Goal: Information Seeking & Learning: Find specific fact

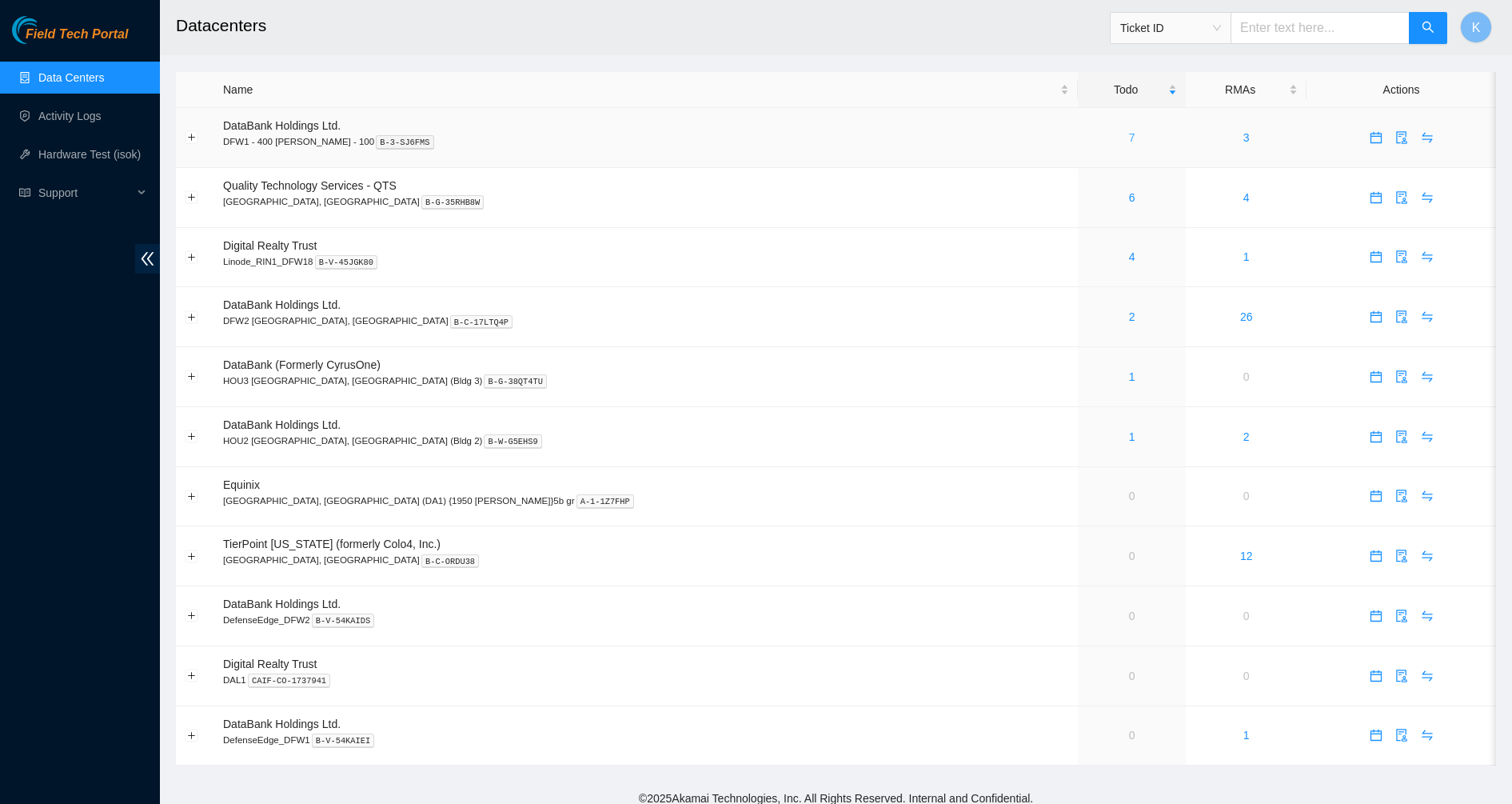
click at [1129, 137] on link "7" at bounding box center [1132, 137] width 6 height 13
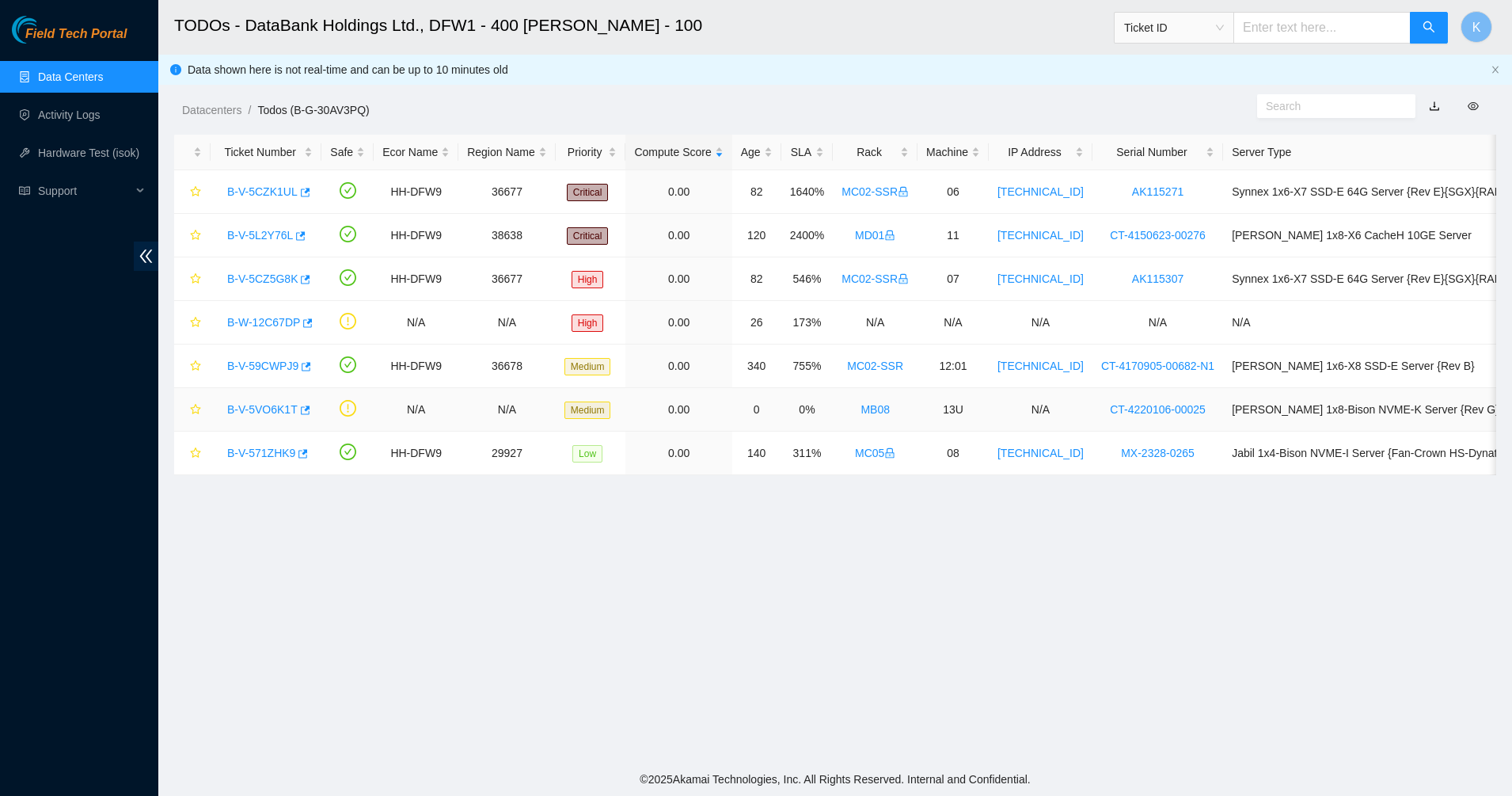
click at [251, 411] on link "B-V-5VO6K1T" at bounding box center [262, 410] width 71 height 13
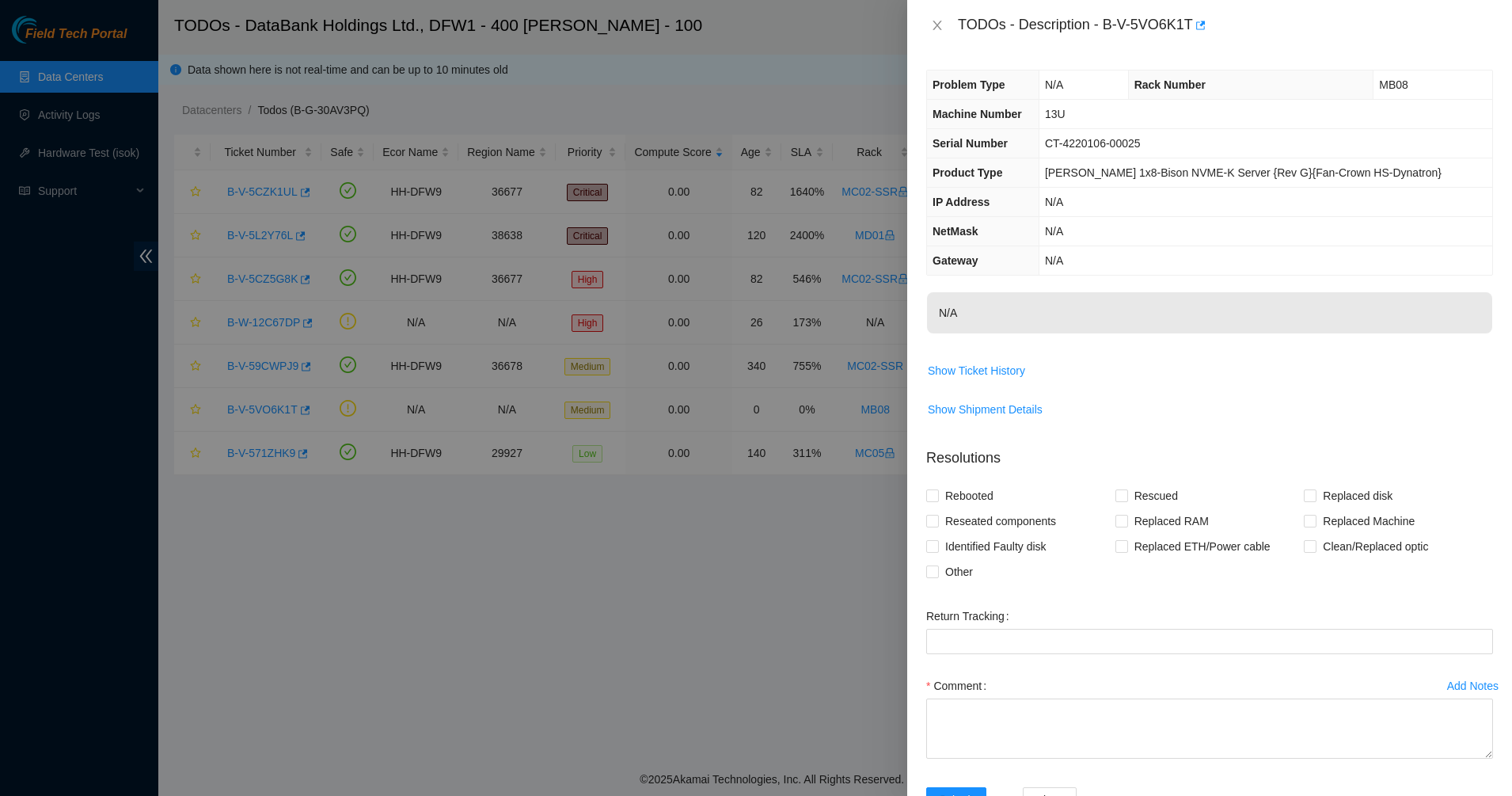
click at [1330, 272] on td "N/A" at bounding box center [1264, 260] width 453 height 30
click at [1017, 367] on span "Show Ticket History" at bounding box center [976, 370] width 97 height 17
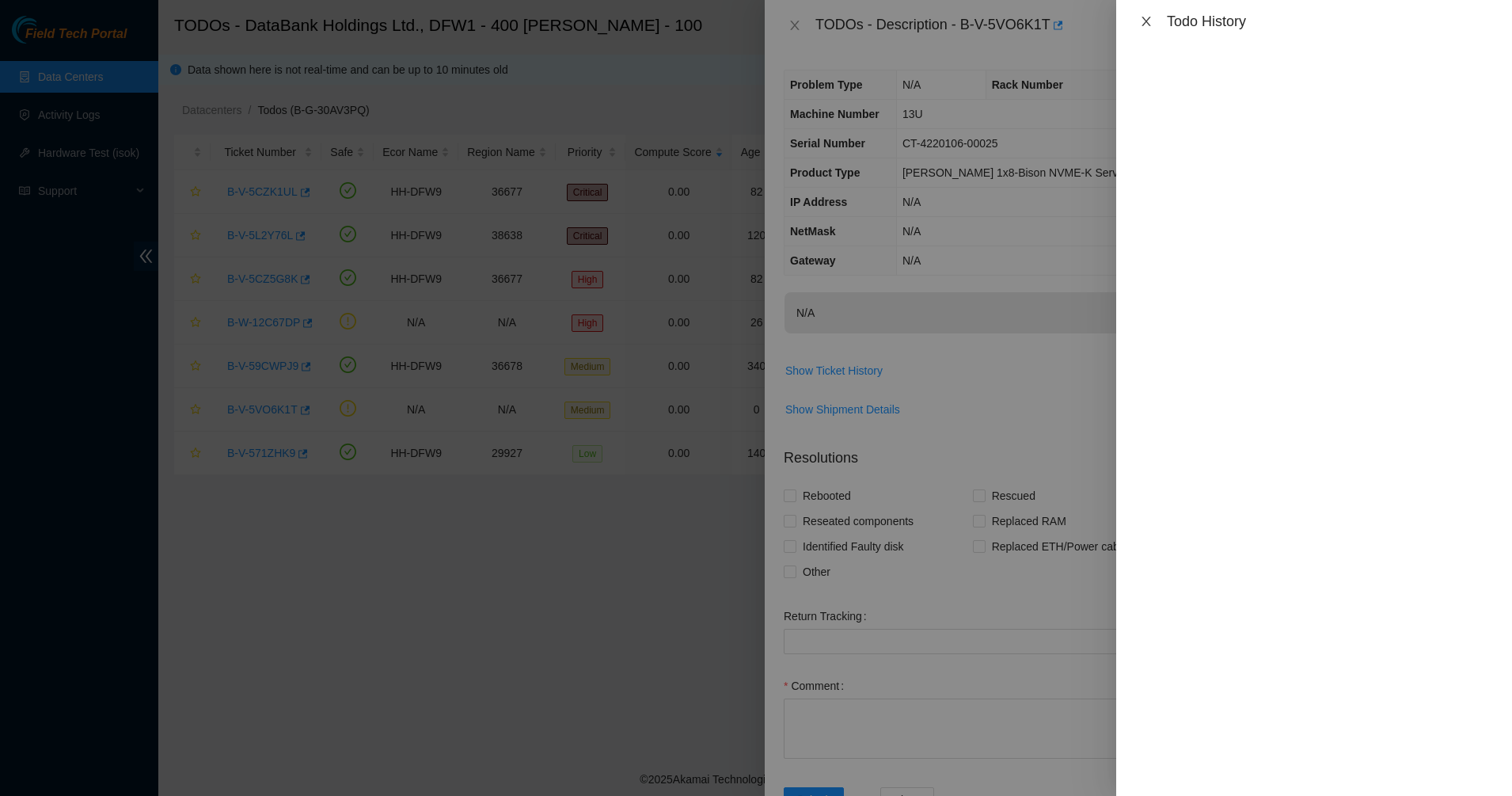
click at [1144, 24] on icon "close" at bounding box center [1145, 21] width 9 height 10
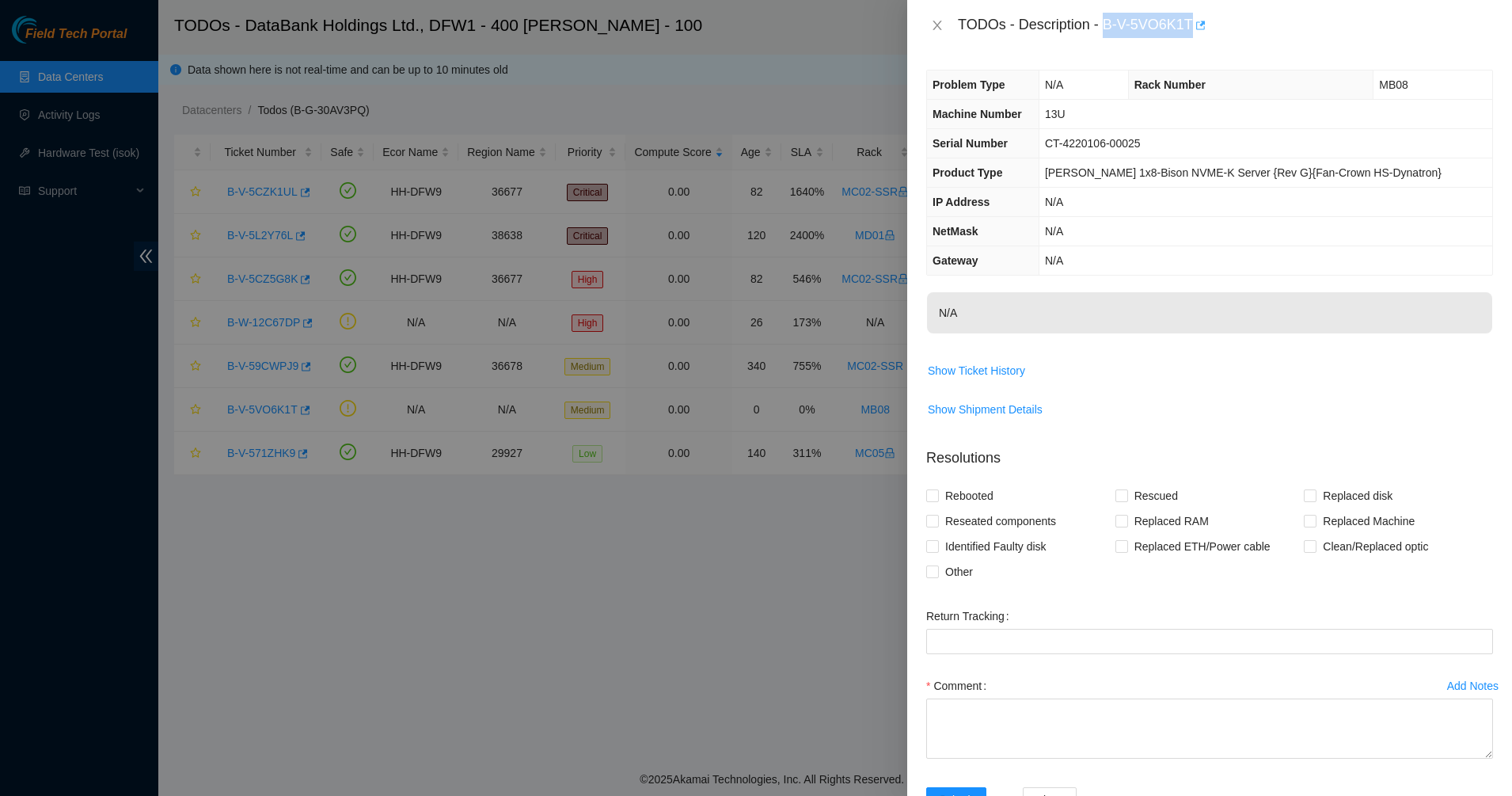
drag, startPoint x: 1102, startPoint y: 23, endPoint x: 1195, endPoint y: 30, distance: 93.3
click at [1195, 30] on div "TODOs - Description - B-V-5VO6K1T" at bounding box center [1225, 25] width 535 height 25
copy div "B-V-5VO6K1T"
click at [940, 19] on icon "close" at bounding box center [937, 25] width 13 height 13
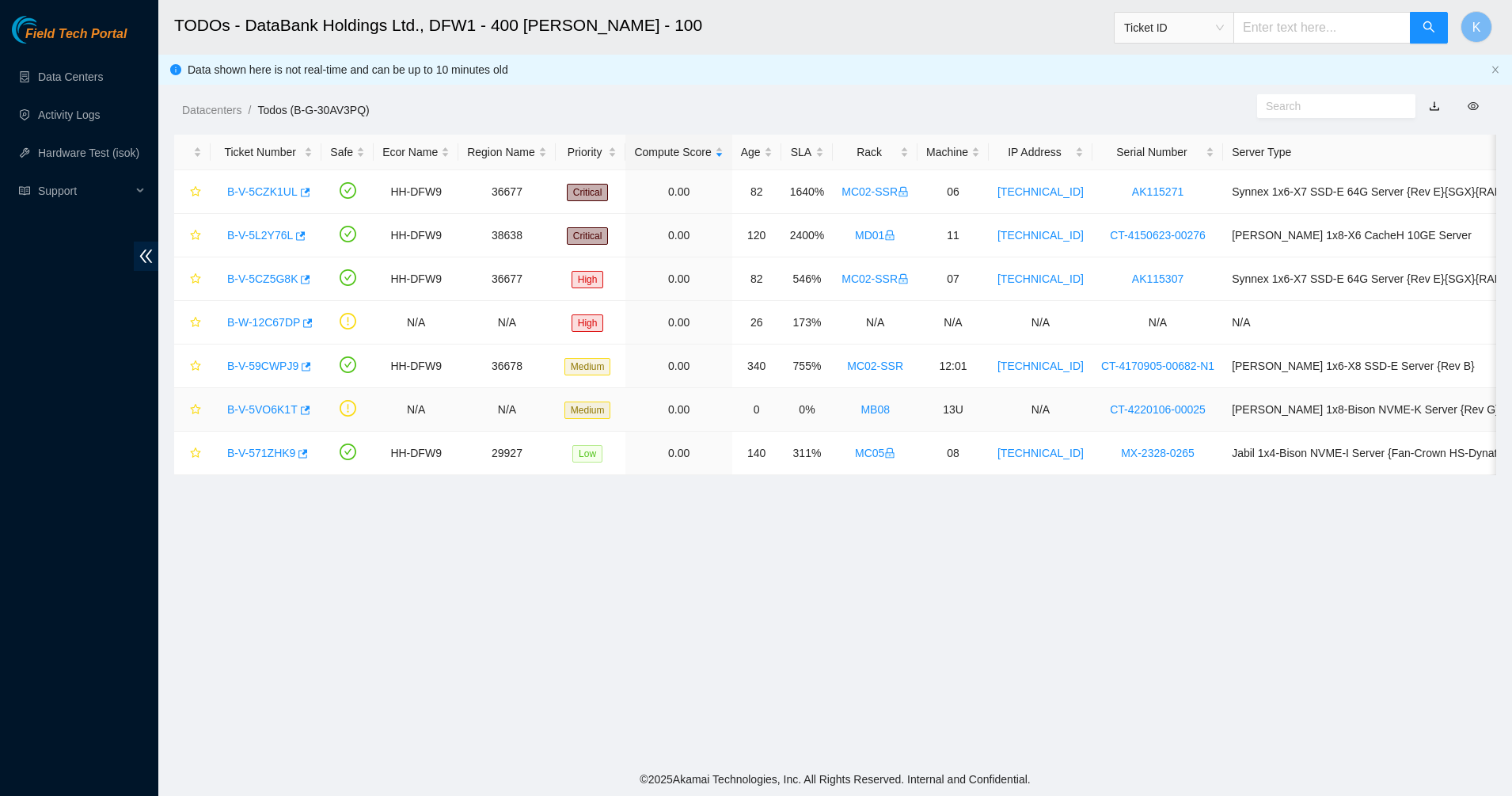
click at [282, 409] on link "B-V-5VO6K1T" at bounding box center [262, 410] width 71 height 13
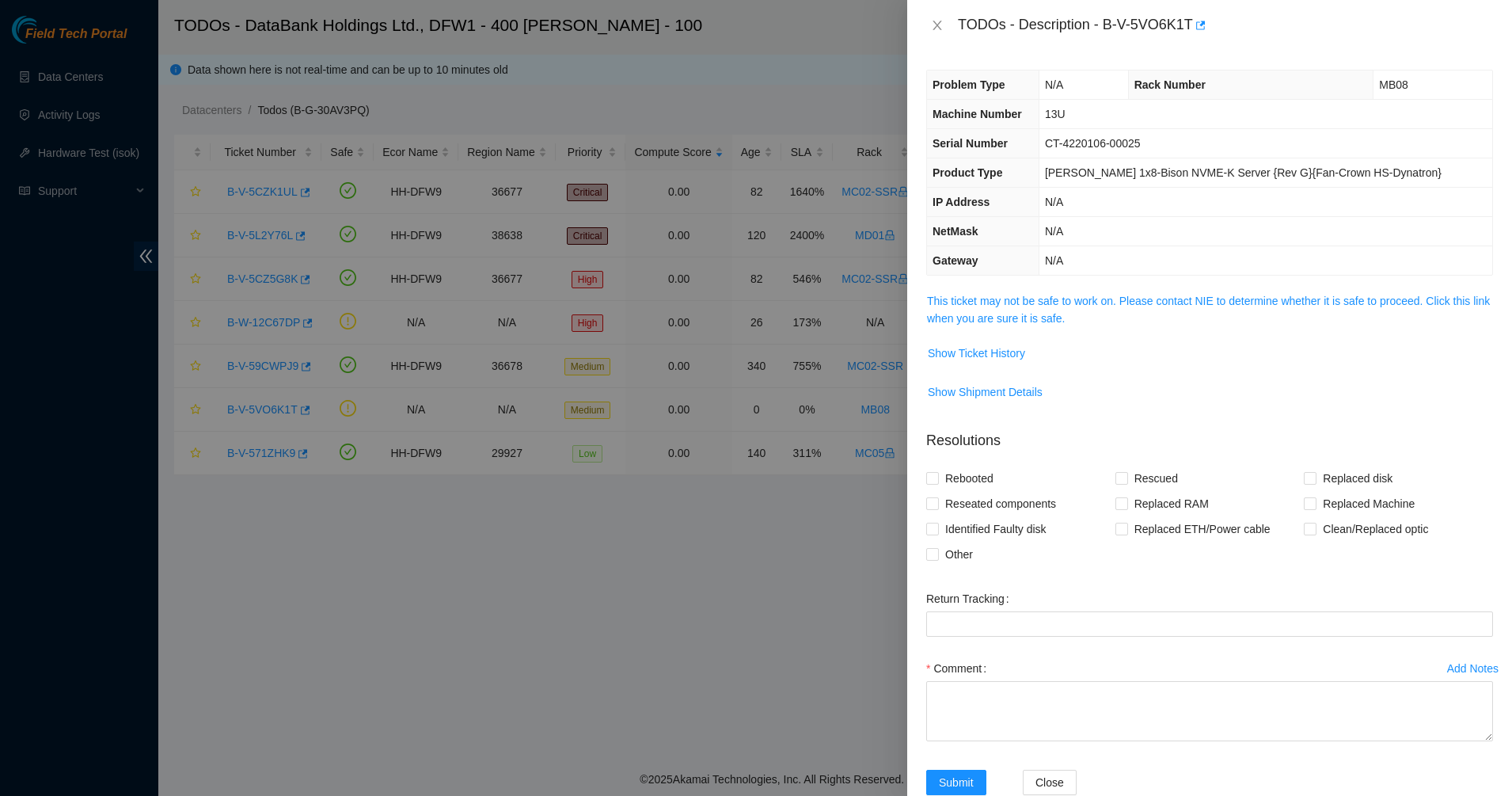
click at [1030, 309] on span "This ticket may not be safe to work on. Please contact NIE to determine whether…" at bounding box center [1209, 309] width 565 height 35
click at [1000, 328] on td "This ticket may not be safe to work on. Please contact NIE to determine whether…" at bounding box center [1210, 316] width 567 height 48
click at [983, 324] on link "This ticket may not be safe to work on. Please contact NIE to determine whether…" at bounding box center [1207, 309] width 562 height 30
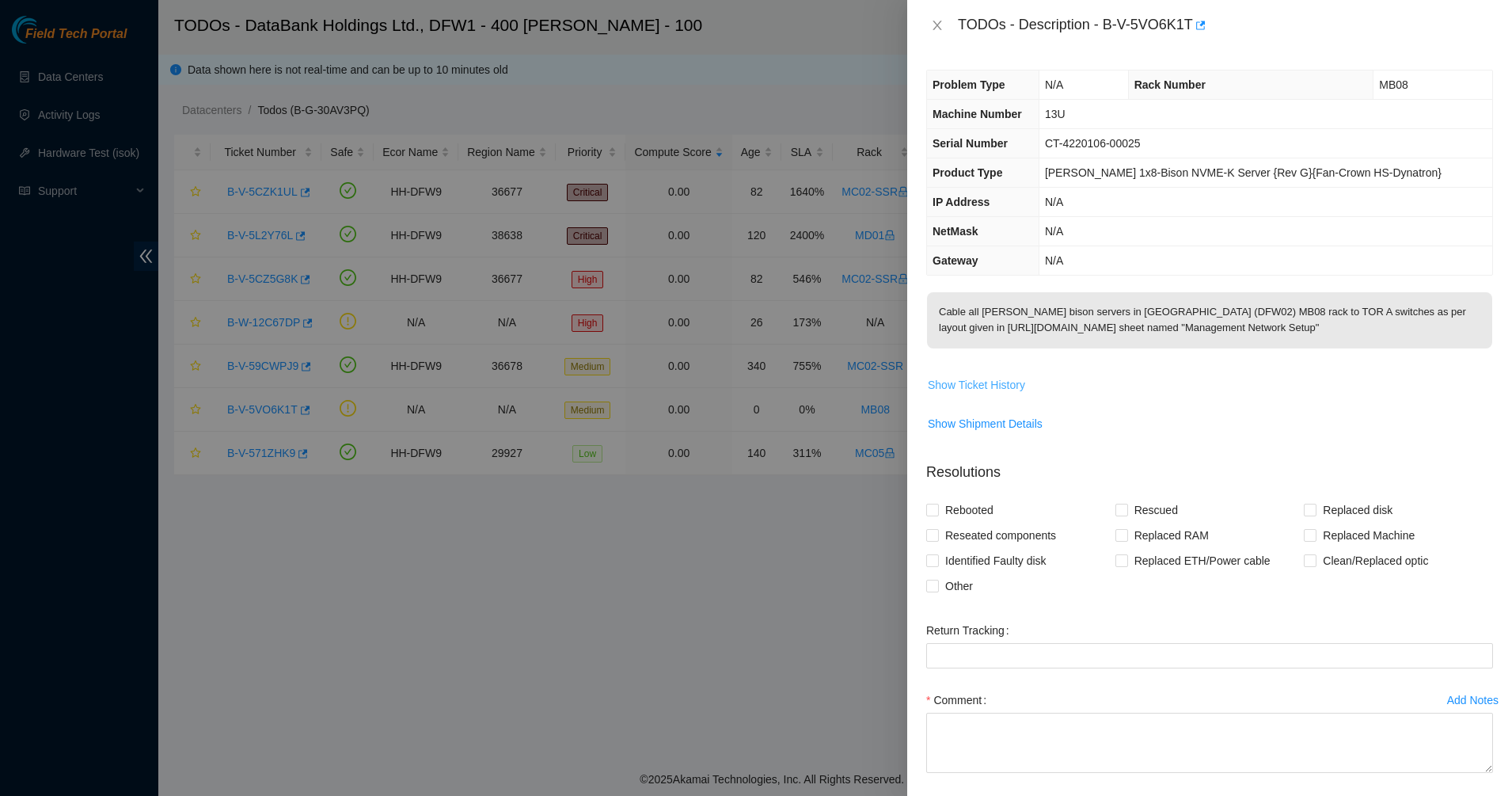
click at [990, 394] on span "Show Ticket History" at bounding box center [976, 384] width 97 height 17
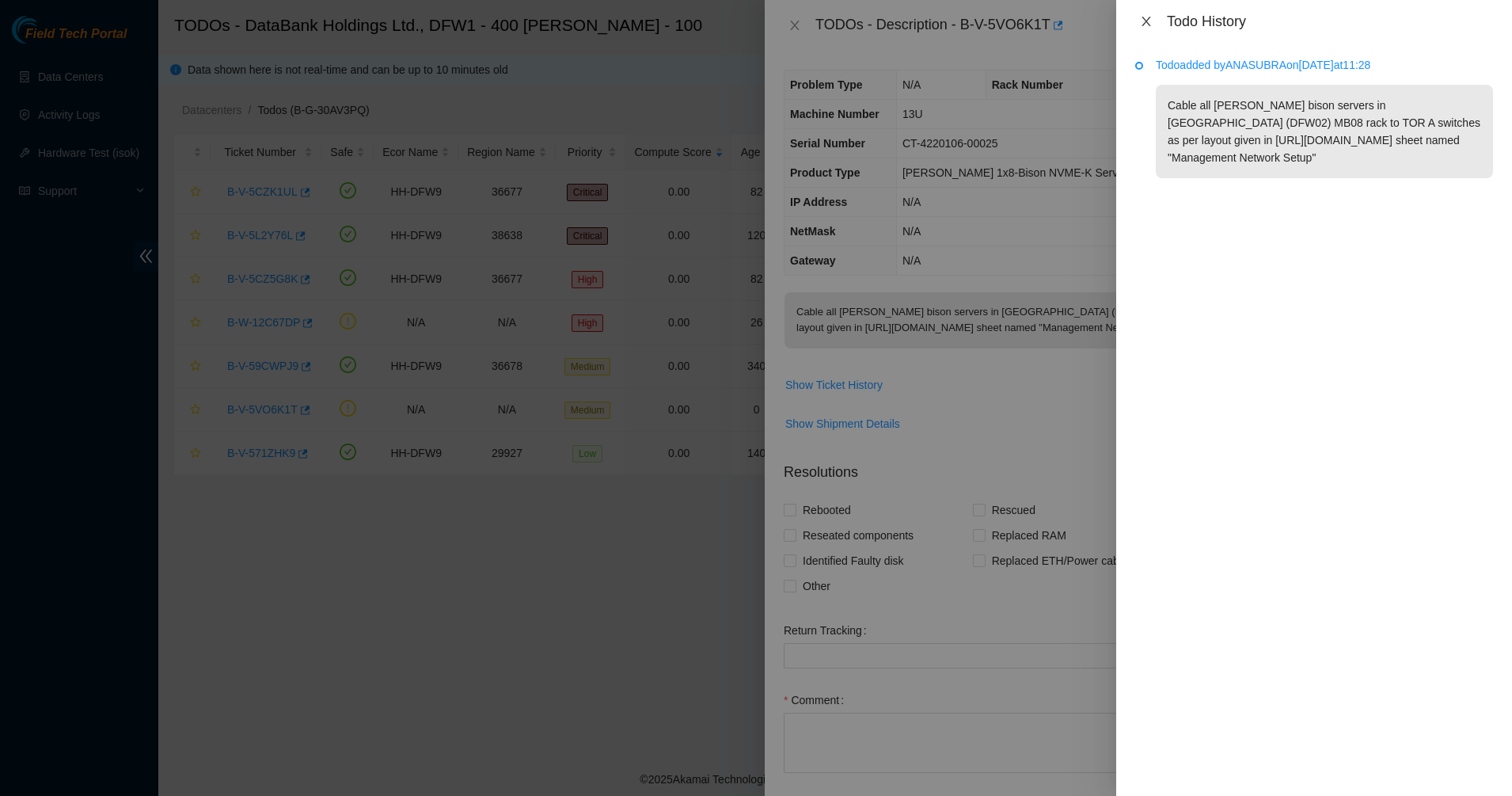
click at [1147, 23] on icon "close" at bounding box center [1145, 21] width 9 height 10
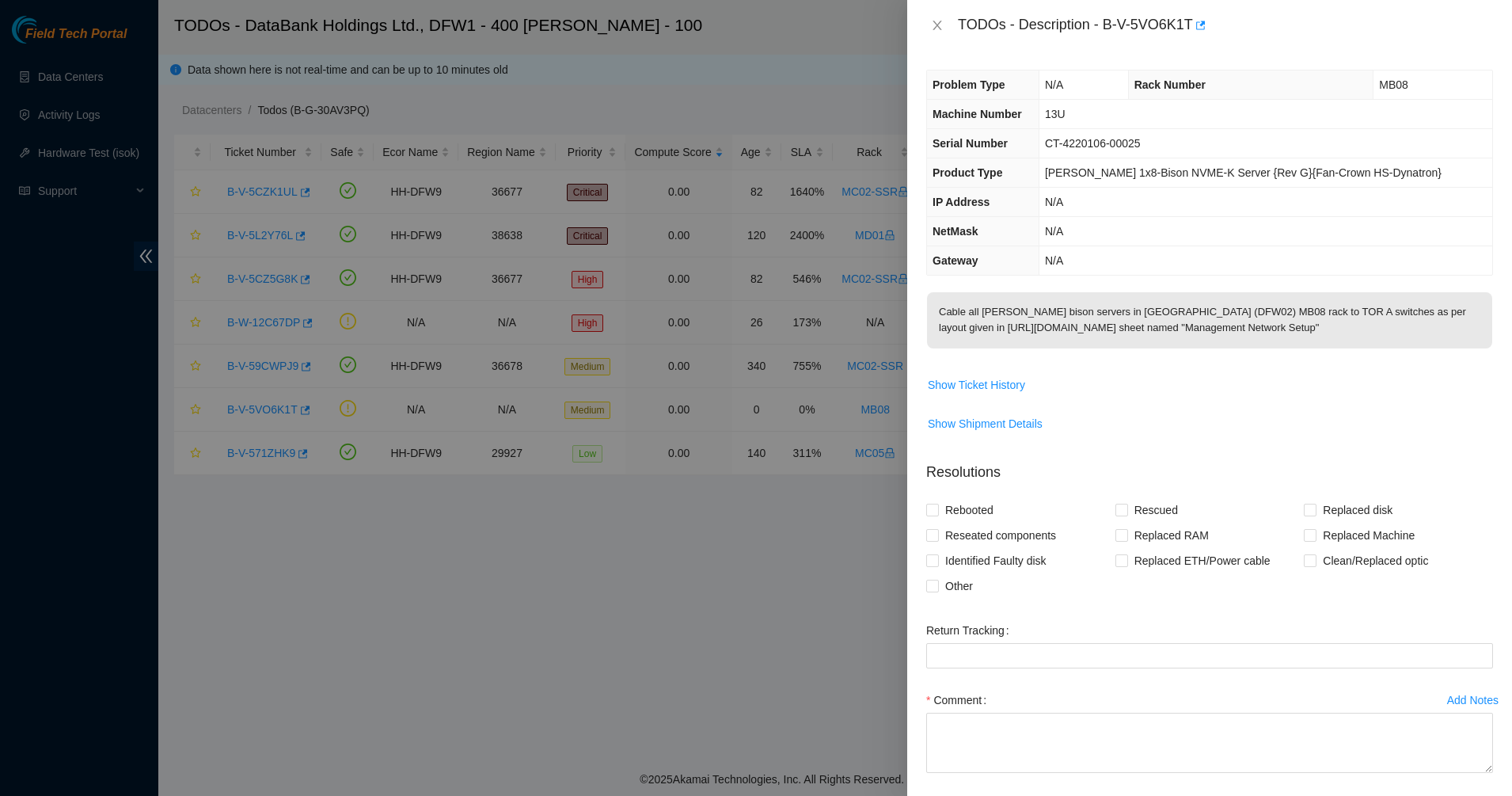
click at [1102, 25] on div "TODOs - Description - B-V-5VO6K1T" at bounding box center [1225, 25] width 535 height 25
drag, startPoint x: 1102, startPoint y: 25, endPoint x: 1164, endPoint y: 37, distance: 63.2
click at [1164, 37] on div "TODOs - Description - B-V-5VO6K1T" at bounding box center [1225, 25] width 535 height 25
copy div "B-V-5VO6K1T"
click at [1062, 258] on span "N/A" at bounding box center [1053, 260] width 18 height 13
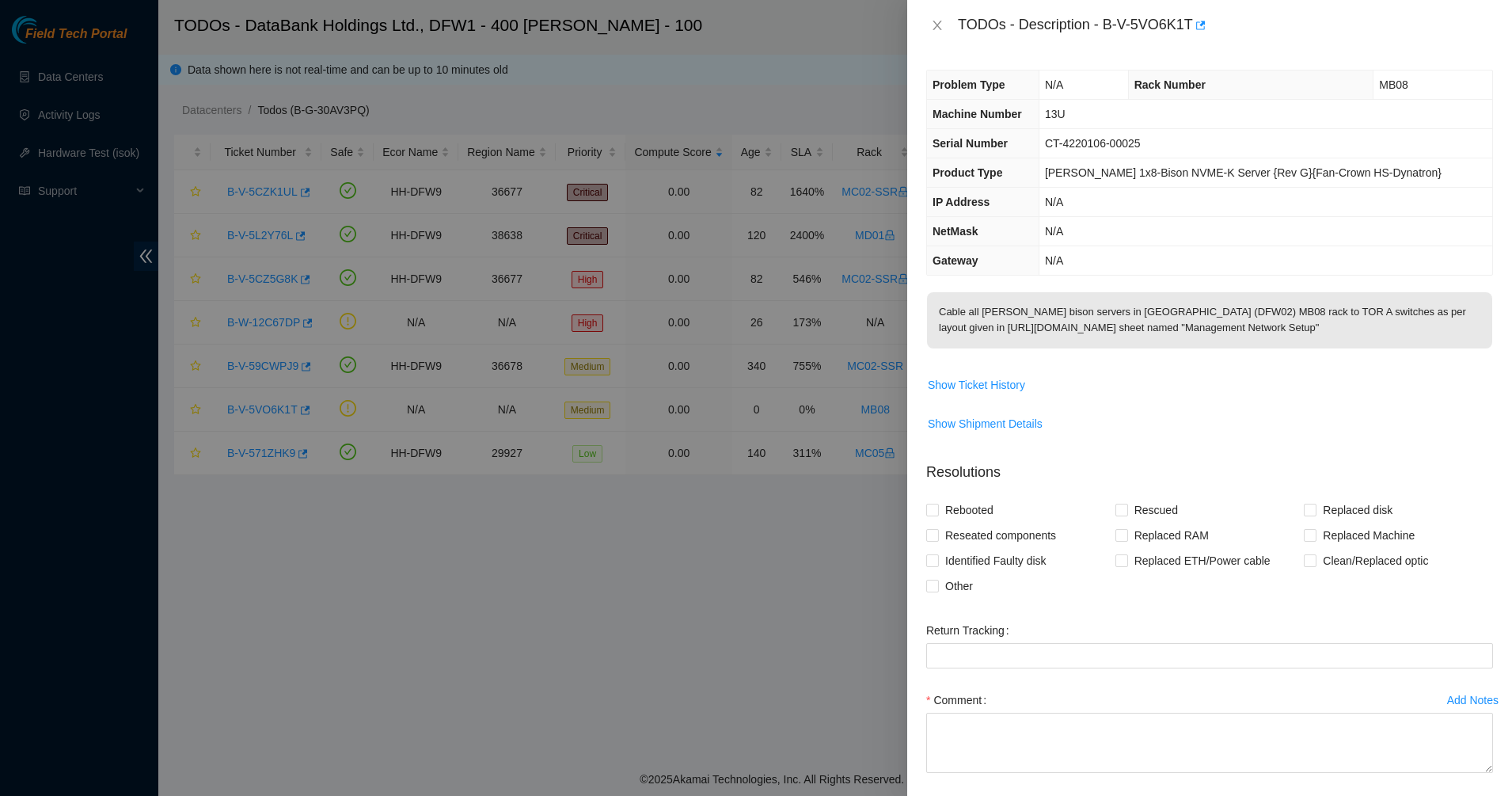
click at [1052, 314] on p "Cable all ciara bison servers in Dallas (DFW02) MB08 rack to TOR A switches as …" at bounding box center [1209, 320] width 565 height 56
click at [1123, 348] on p "Cable all ciara bison servers in Dallas (DFW02) MB08 rack to TOR A switches as …" at bounding box center [1209, 320] width 565 height 56
click at [1251, 327] on p "Cable all ciara bison servers in Dallas (DFW02) MB08 rack to TOR A switches as …" at bounding box center [1209, 320] width 565 height 56
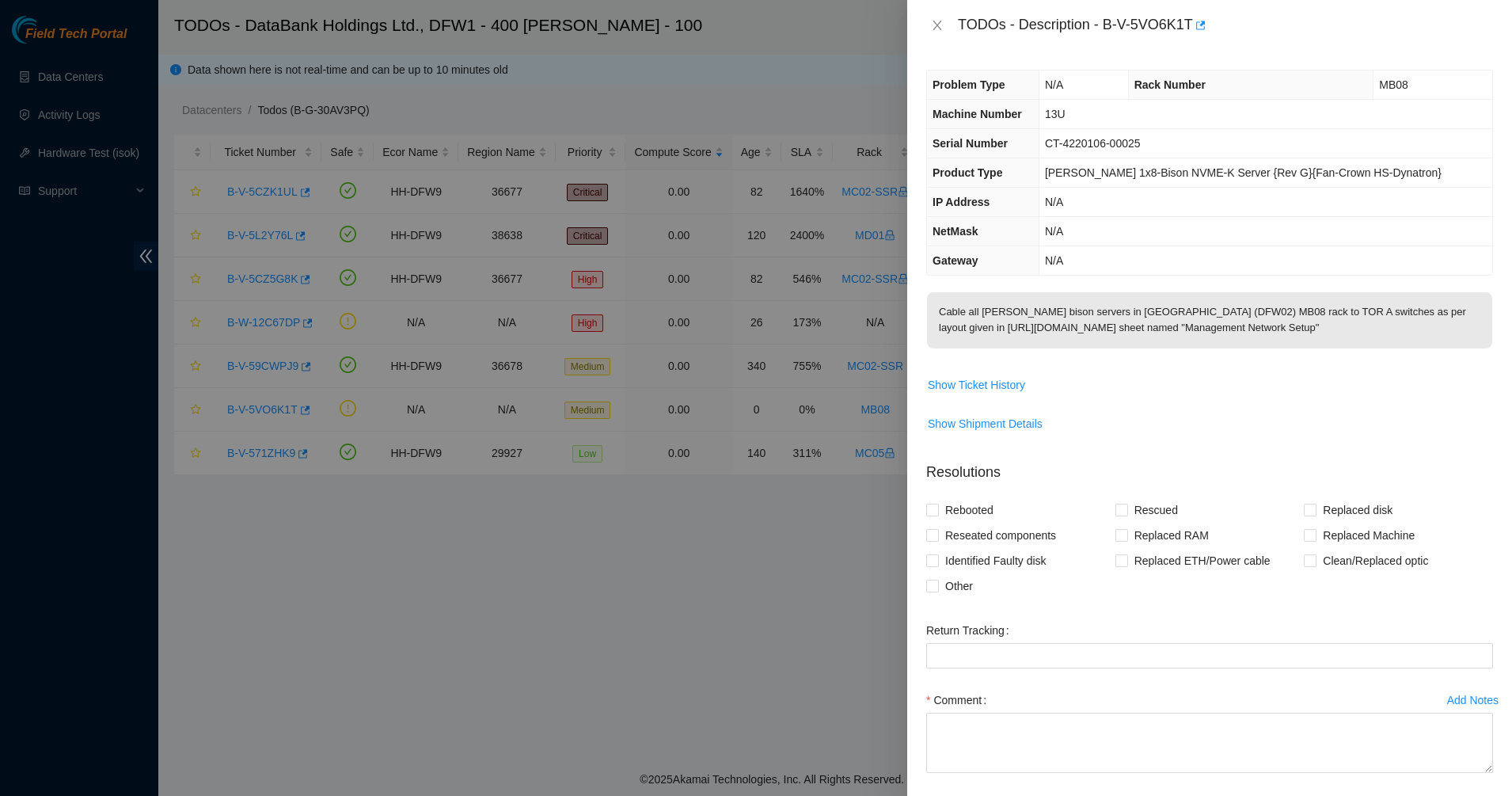
click at [1251, 327] on p "Cable all ciara bison servers in Dallas (DFW02) MB08 rack to TOR A switches as …" at bounding box center [1209, 320] width 565 height 56
click at [1300, 348] on p "Cable all ciara bison servers in Dallas (DFW02) MB08 rack to TOR A switches as …" at bounding box center [1209, 320] width 565 height 56
drag, startPoint x: 1300, startPoint y: 350, endPoint x: 959, endPoint y: 160, distance: 390.4
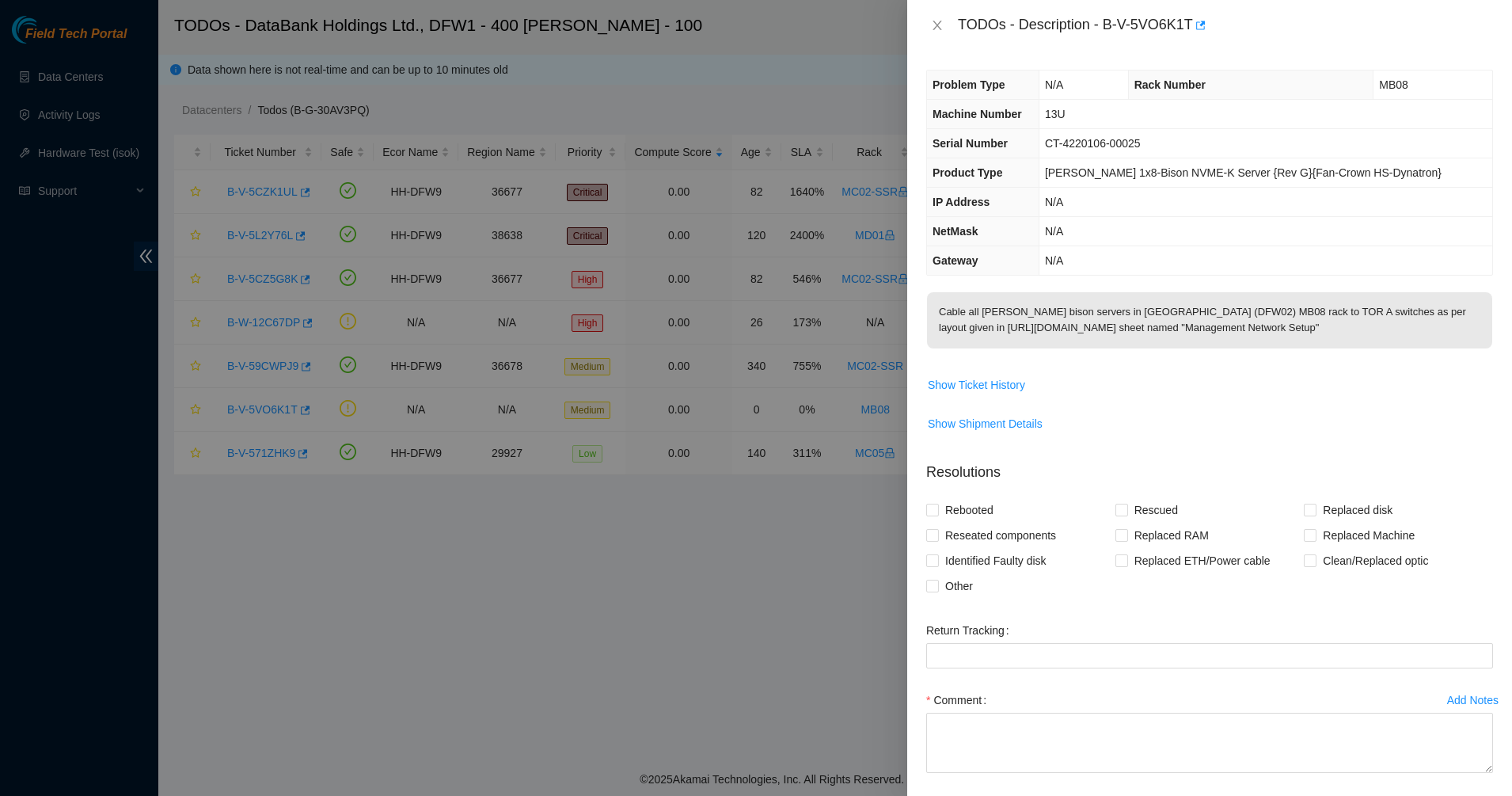
click at [959, 160] on div "Problem Type N/A Rack Number MB08 Machine Number 13U Serial Number CT-4220106-0…" at bounding box center [1209, 423] width 604 height 745
click at [959, 160] on th "Product Type" at bounding box center [982, 173] width 112 height 30
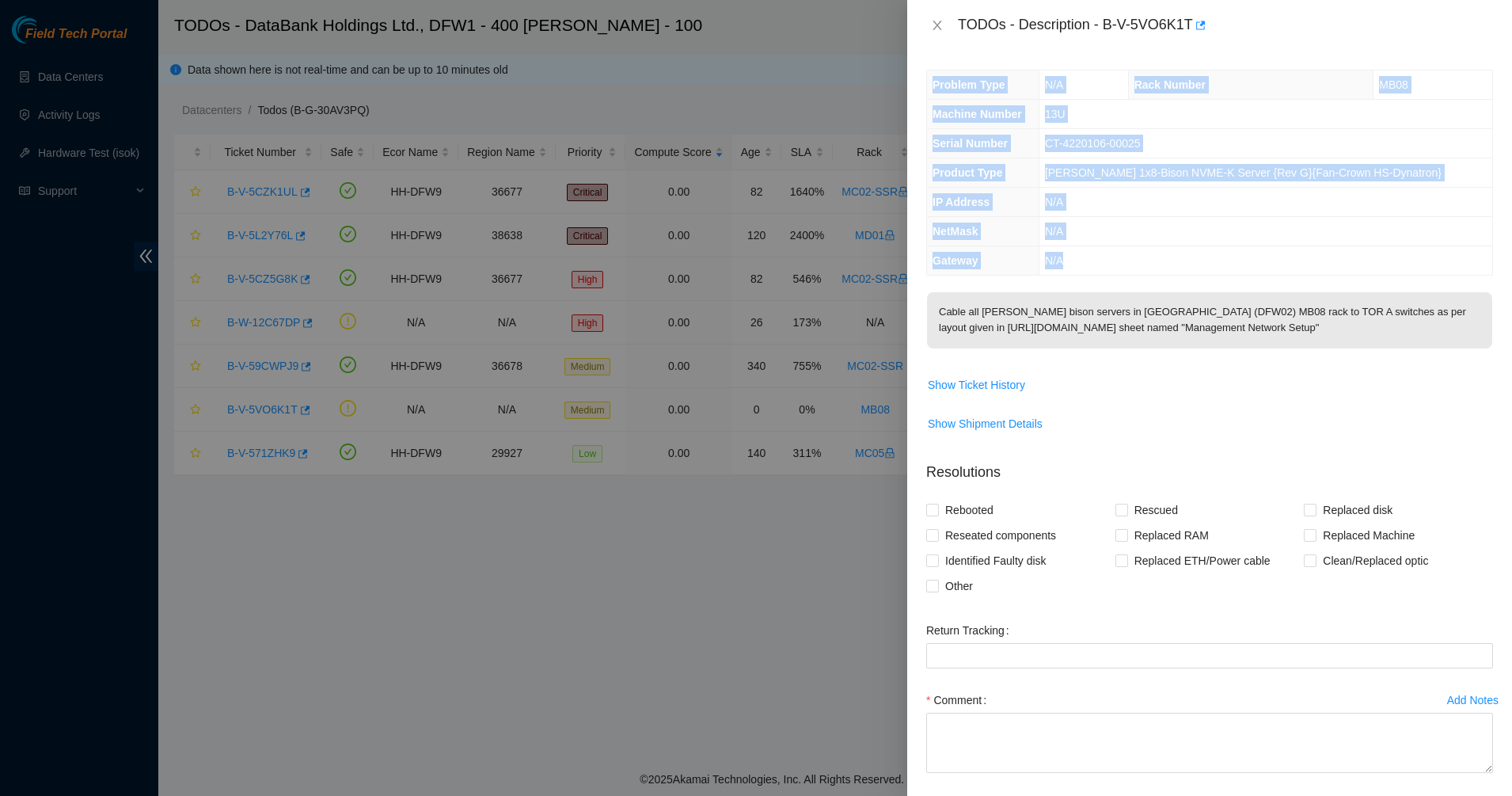
drag, startPoint x: 933, startPoint y: 72, endPoint x: 1165, endPoint y: 259, distance: 298.0
click at [1165, 259] on tbody "Problem Type N/A Rack Number MB08 Machine Number 13U Serial Number CT-4220106-0…" at bounding box center [1209, 173] width 565 height 204
click at [1165, 259] on td "N/A" at bounding box center [1264, 260] width 453 height 30
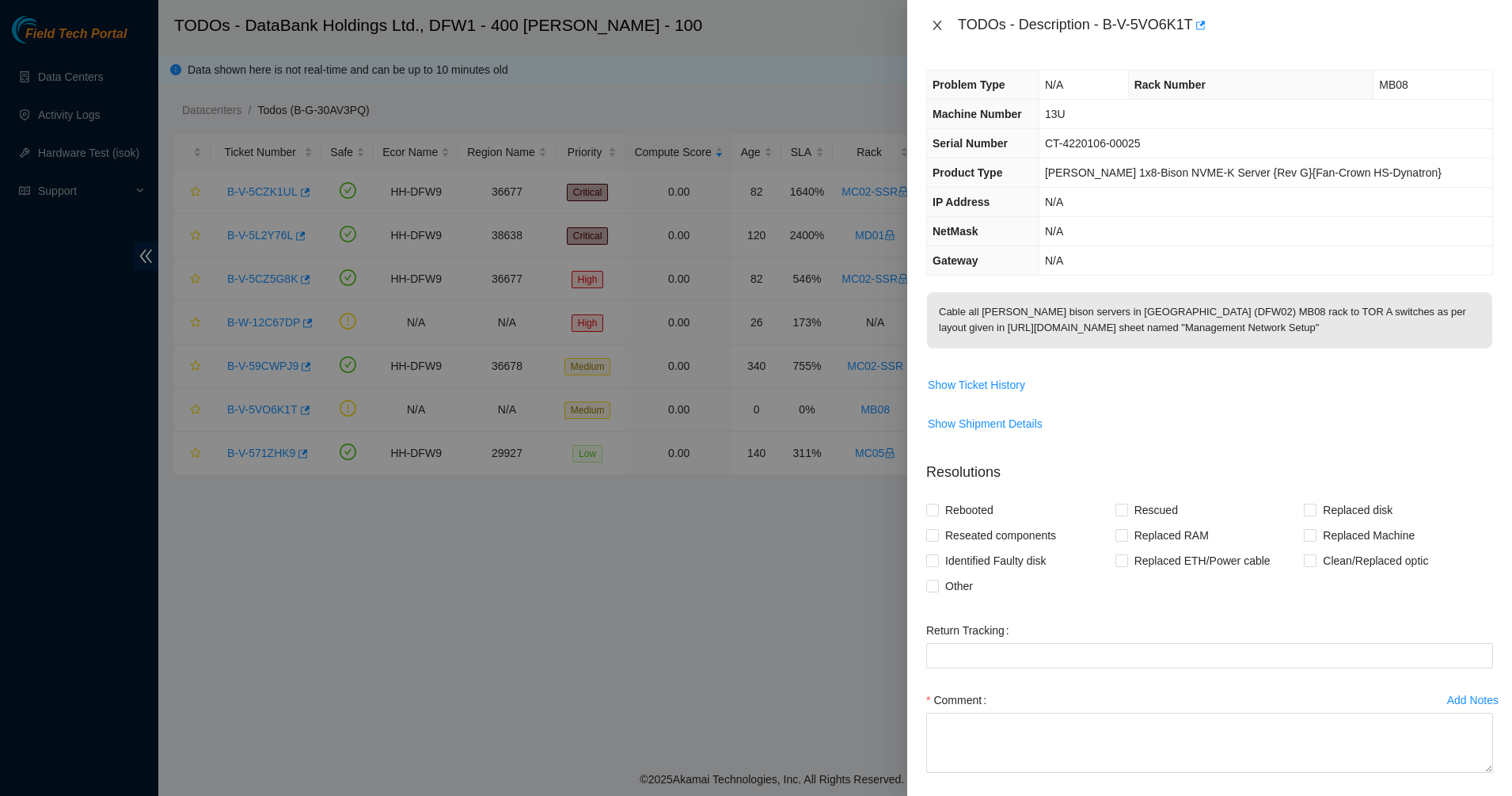
click at [936, 29] on icon "close" at bounding box center [937, 25] width 13 height 13
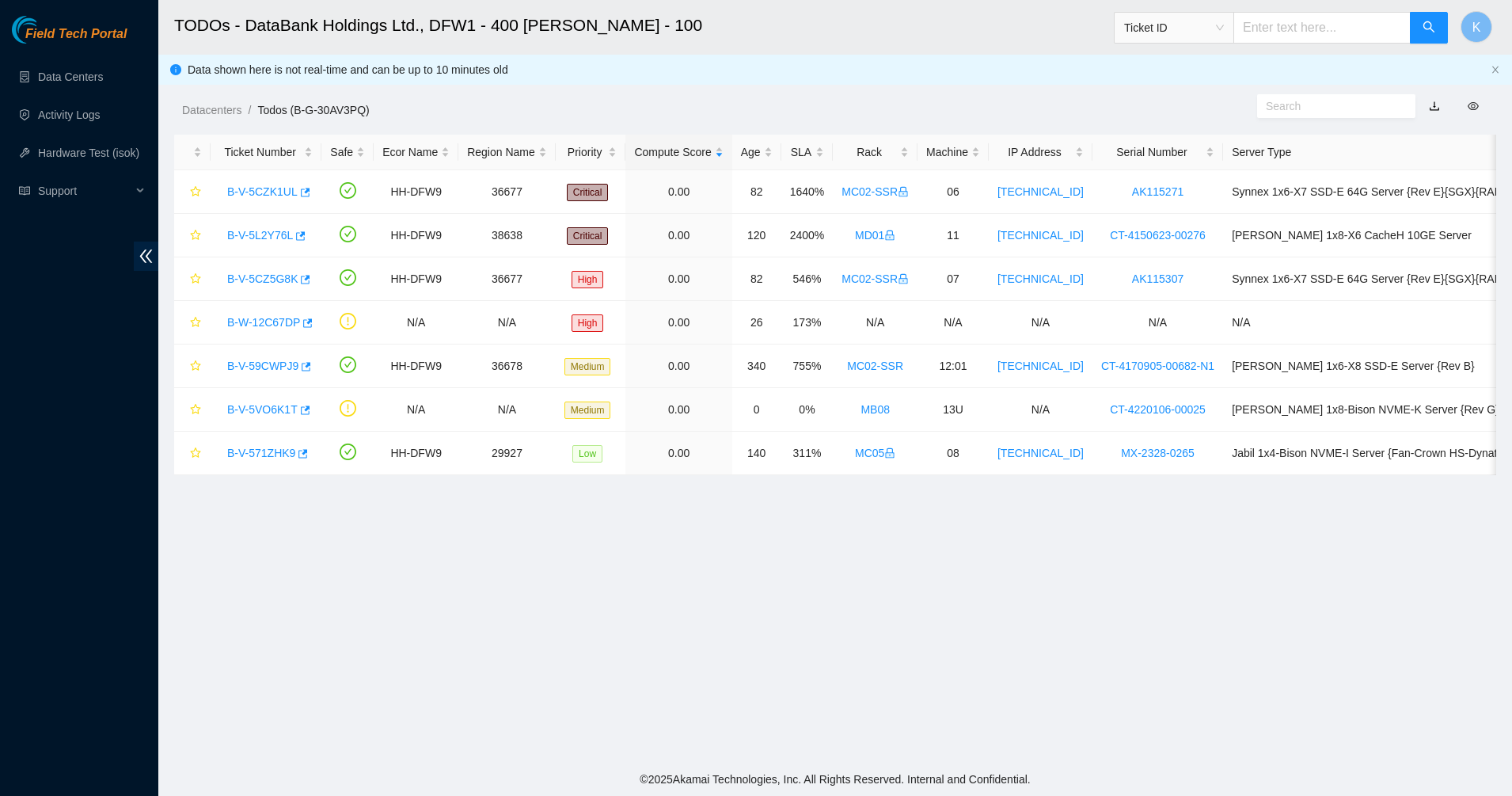
click at [207, 23] on h2 "TODOs - DataBank Holdings Ltd., DFW1 - 400 [PERSON_NAME] - 100" at bounding box center [692, 25] width 1036 height 51
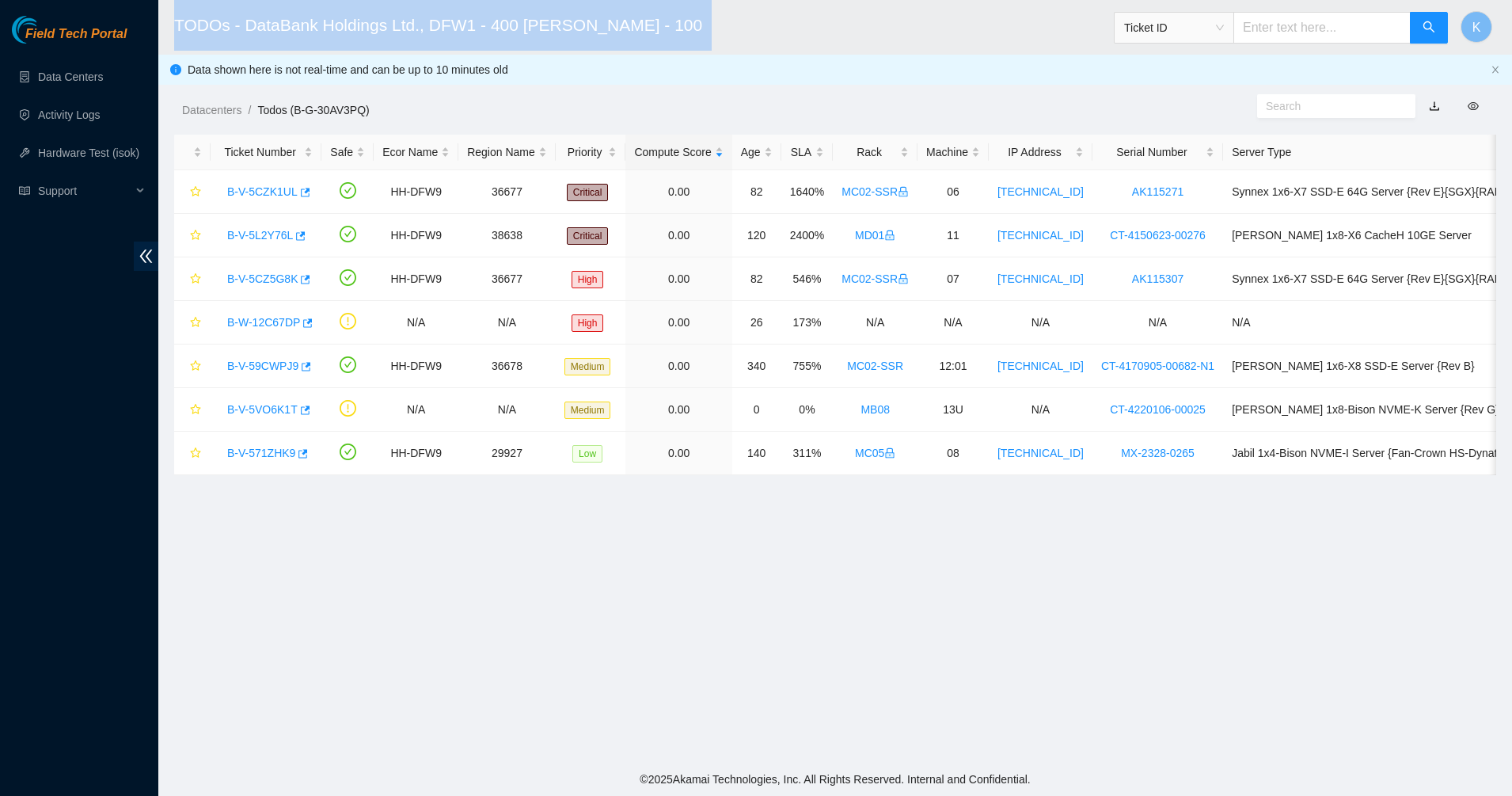
click at [207, 23] on h2 "TODOs - DataBank Holdings Ltd., DFW1 - 400 [PERSON_NAME] - 100" at bounding box center [692, 25] width 1036 height 51
click at [381, 1] on h2 "TODOs - DataBank Holdings Ltd., DFW1 - 400 [PERSON_NAME] - 100" at bounding box center [692, 25] width 1036 height 51
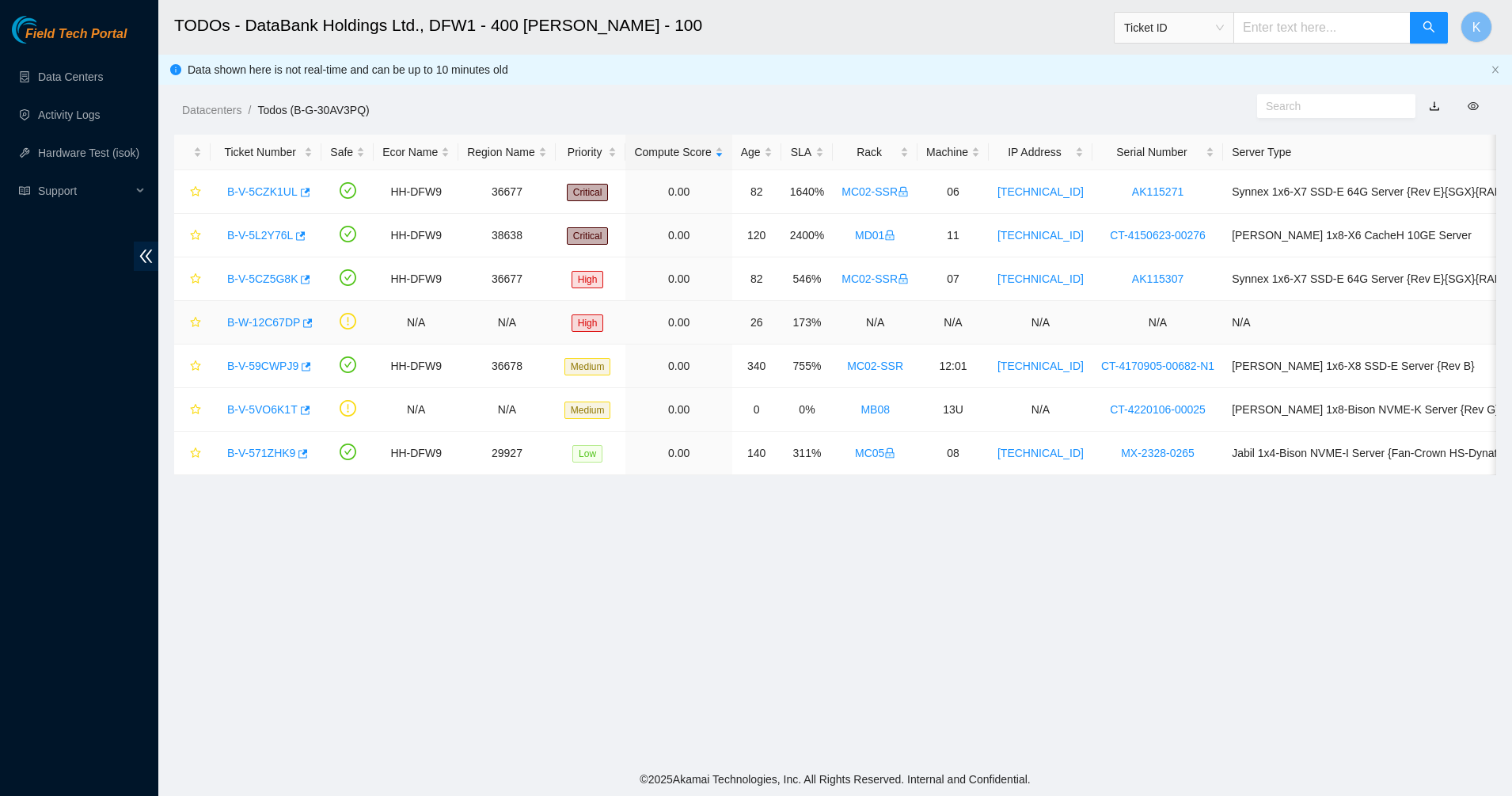
click at [267, 318] on link "B-W-12C67DP" at bounding box center [263, 322] width 72 height 13
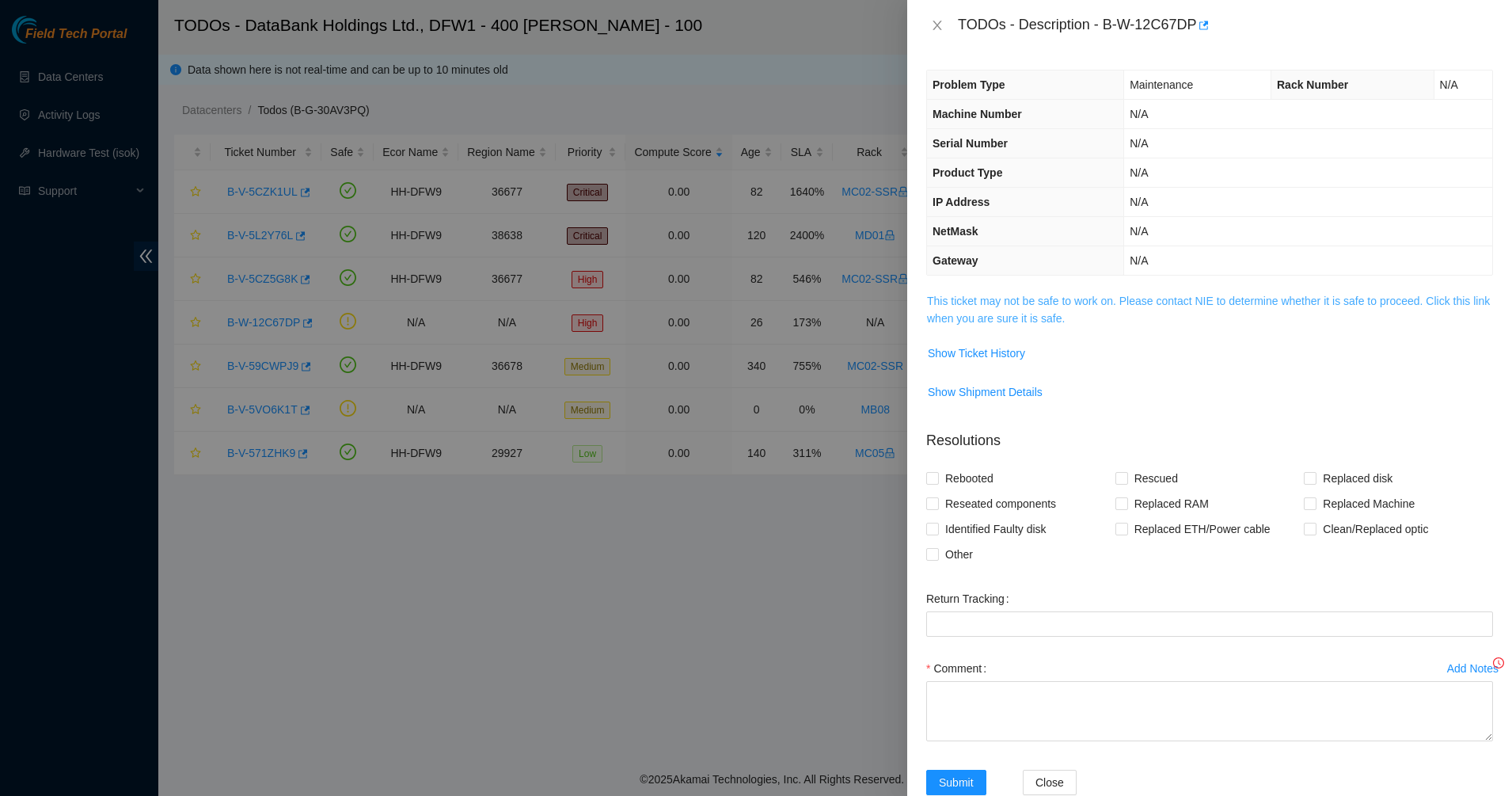
click at [975, 320] on link "This ticket may not be safe to work on. Please contact NIE to determine whether…" at bounding box center [1207, 309] width 562 height 30
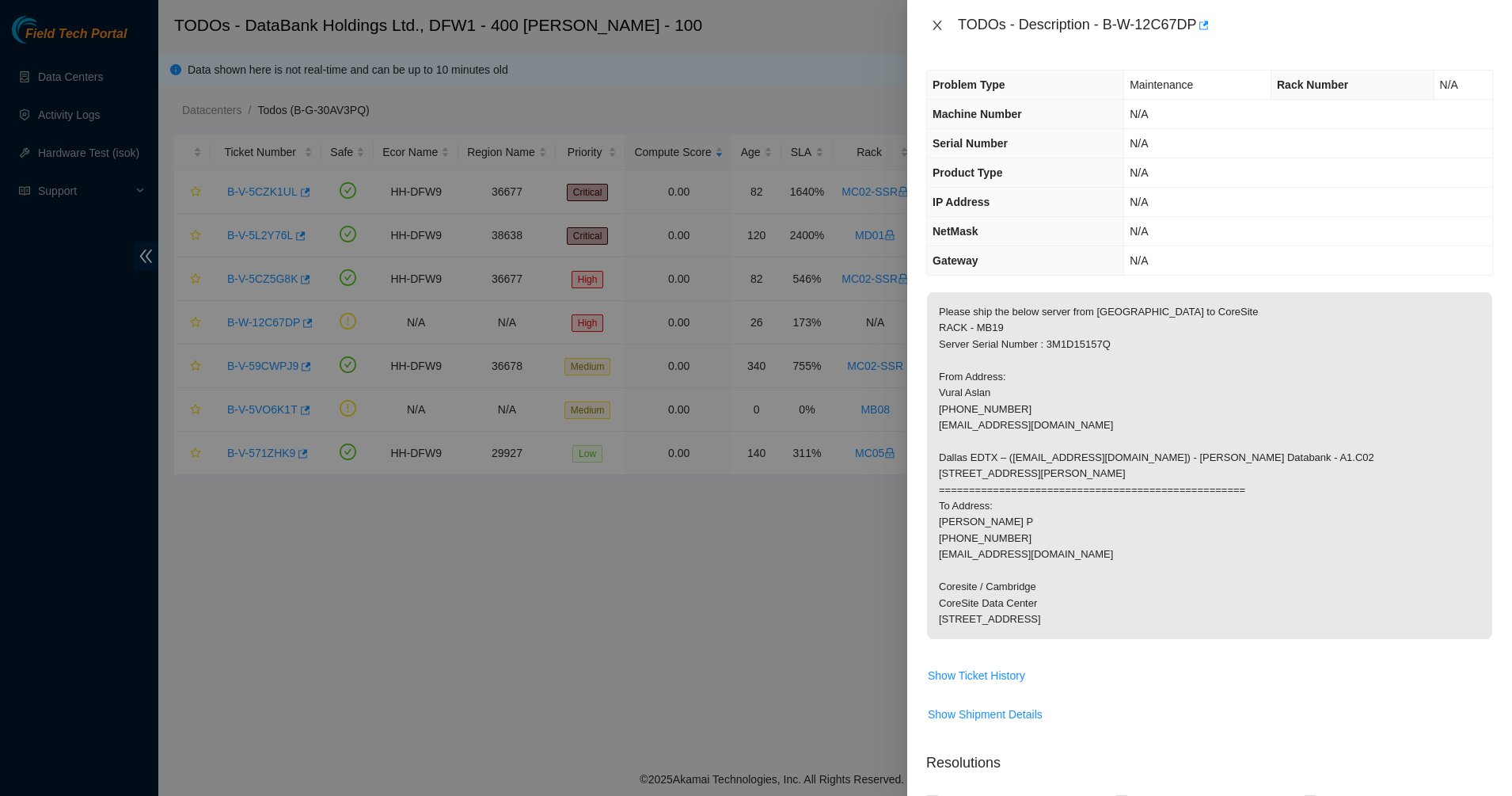
click at [934, 22] on icon "close" at bounding box center [937, 25] width 9 height 10
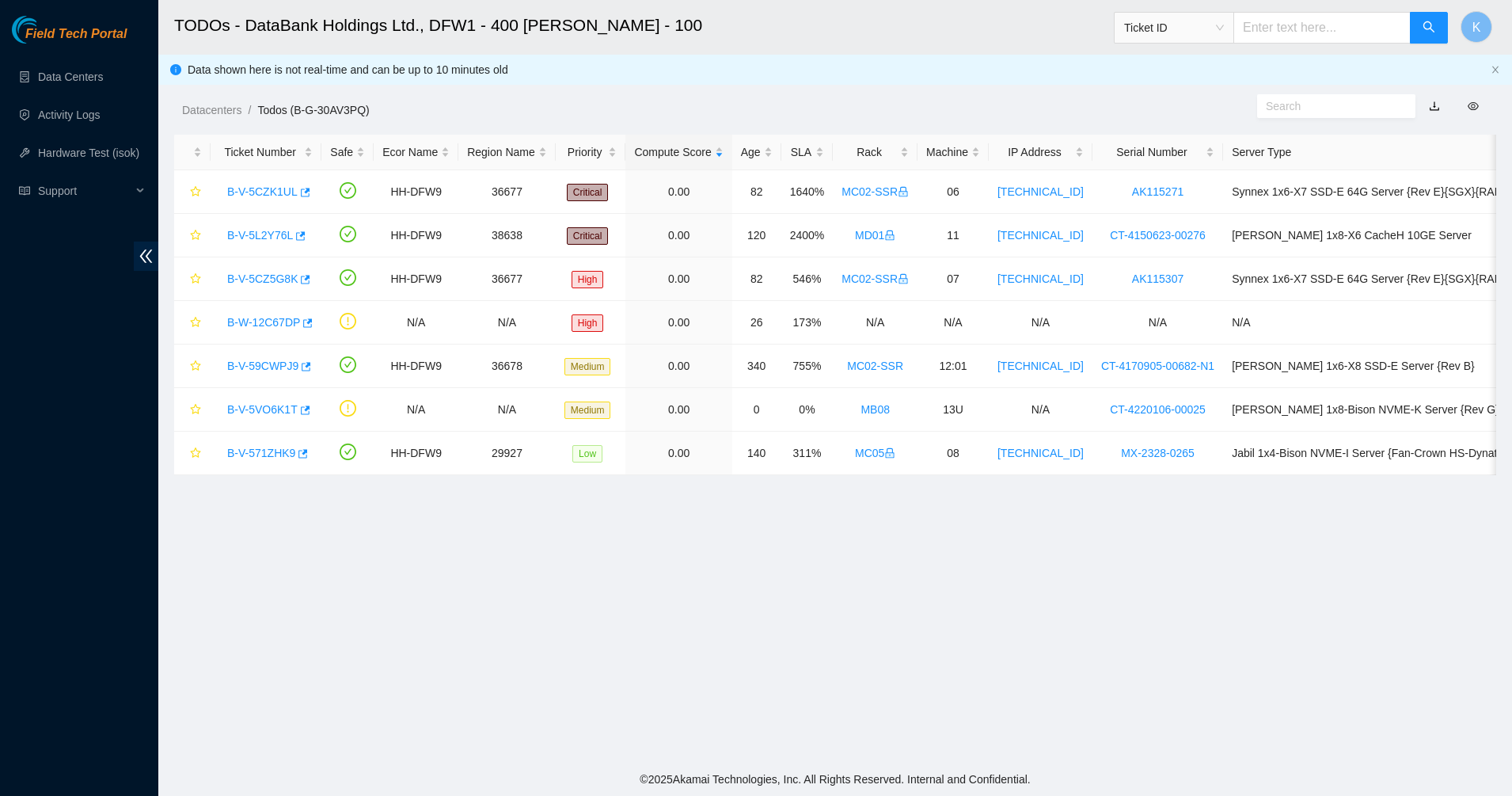
click at [655, 576] on main "TODOs - DataBank Holdings Ltd., DFW1 - 400 S. Akard - 100 Ticket ID K Data show…" at bounding box center [835, 381] width 1354 height 762
click at [272, 403] on link "B-V-5VO6K1T" at bounding box center [262, 410] width 71 height 13
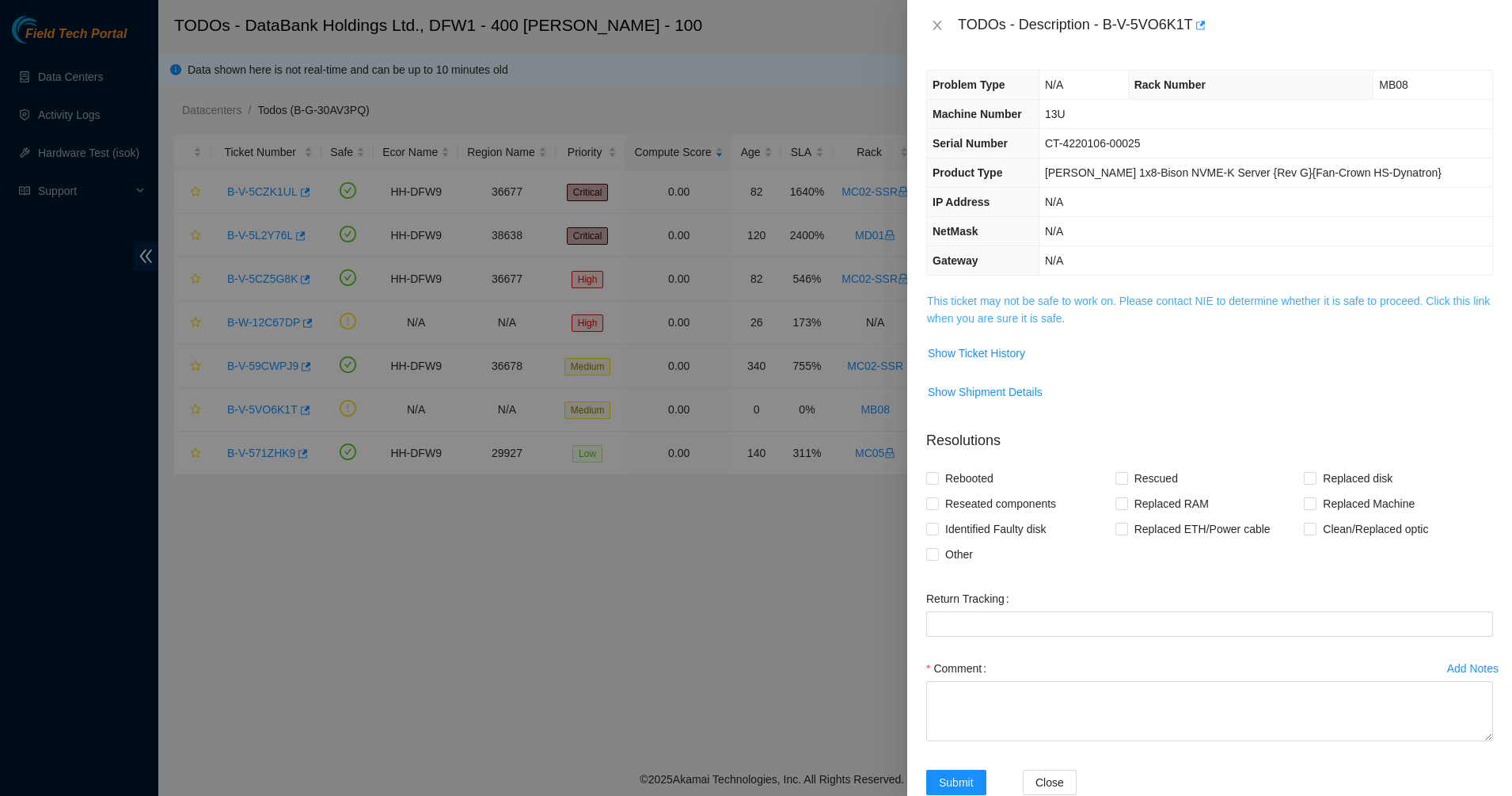
click at [1047, 314] on link "This ticket may not be safe to work on. Please contact NIE to determine whether…" at bounding box center [1207, 309] width 562 height 30
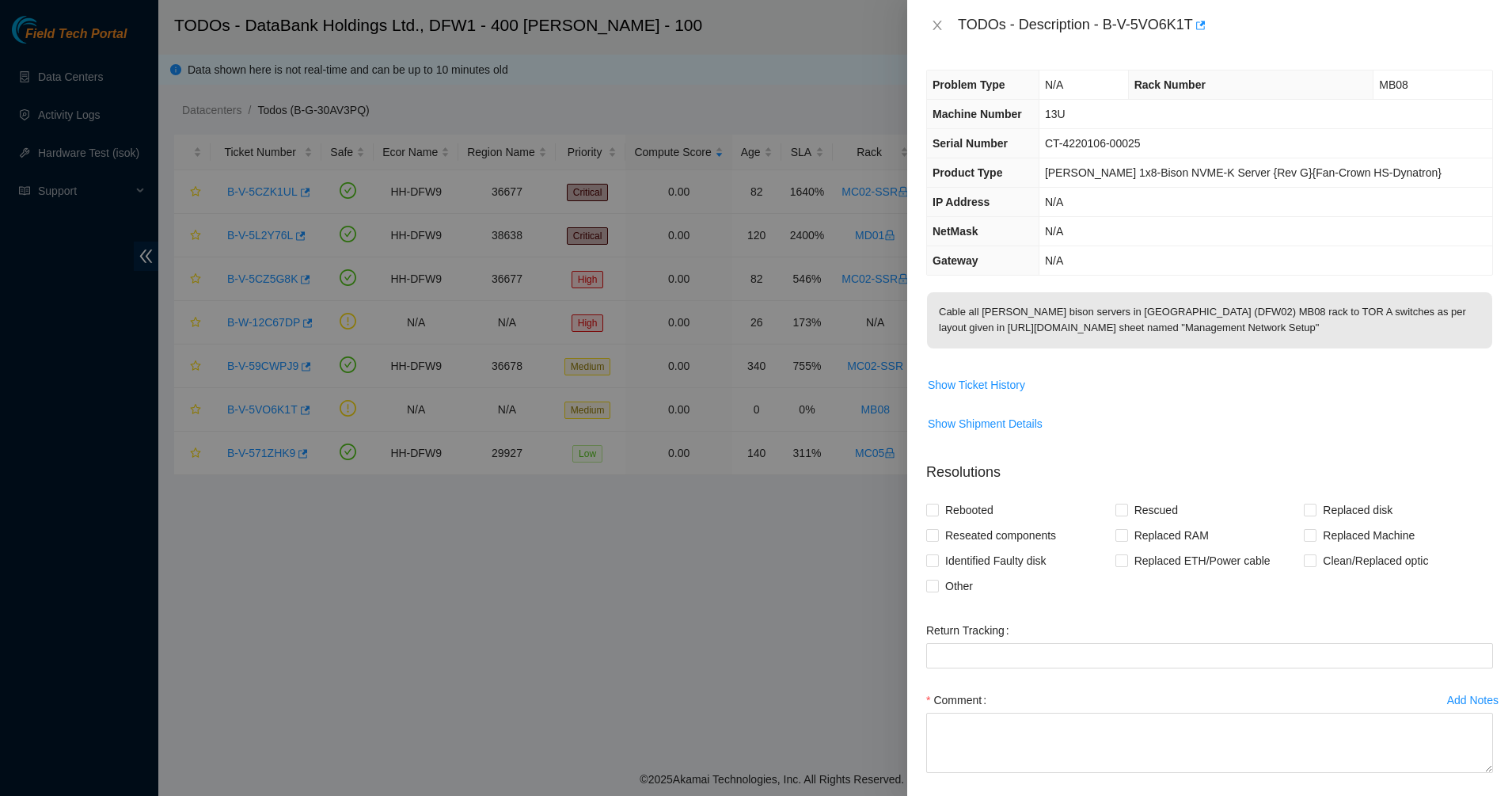
click at [1047, 314] on p "Cable all ciara bison servers in Dallas (DFW02) MB08 rack to TOR A switches as …" at bounding box center [1209, 320] width 565 height 56
click at [1119, 334] on p "Cable all ciara bison servers in Dallas (DFW02) MB08 rack to TOR A switches as …" at bounding box center [1209, 320] width 565 height 56
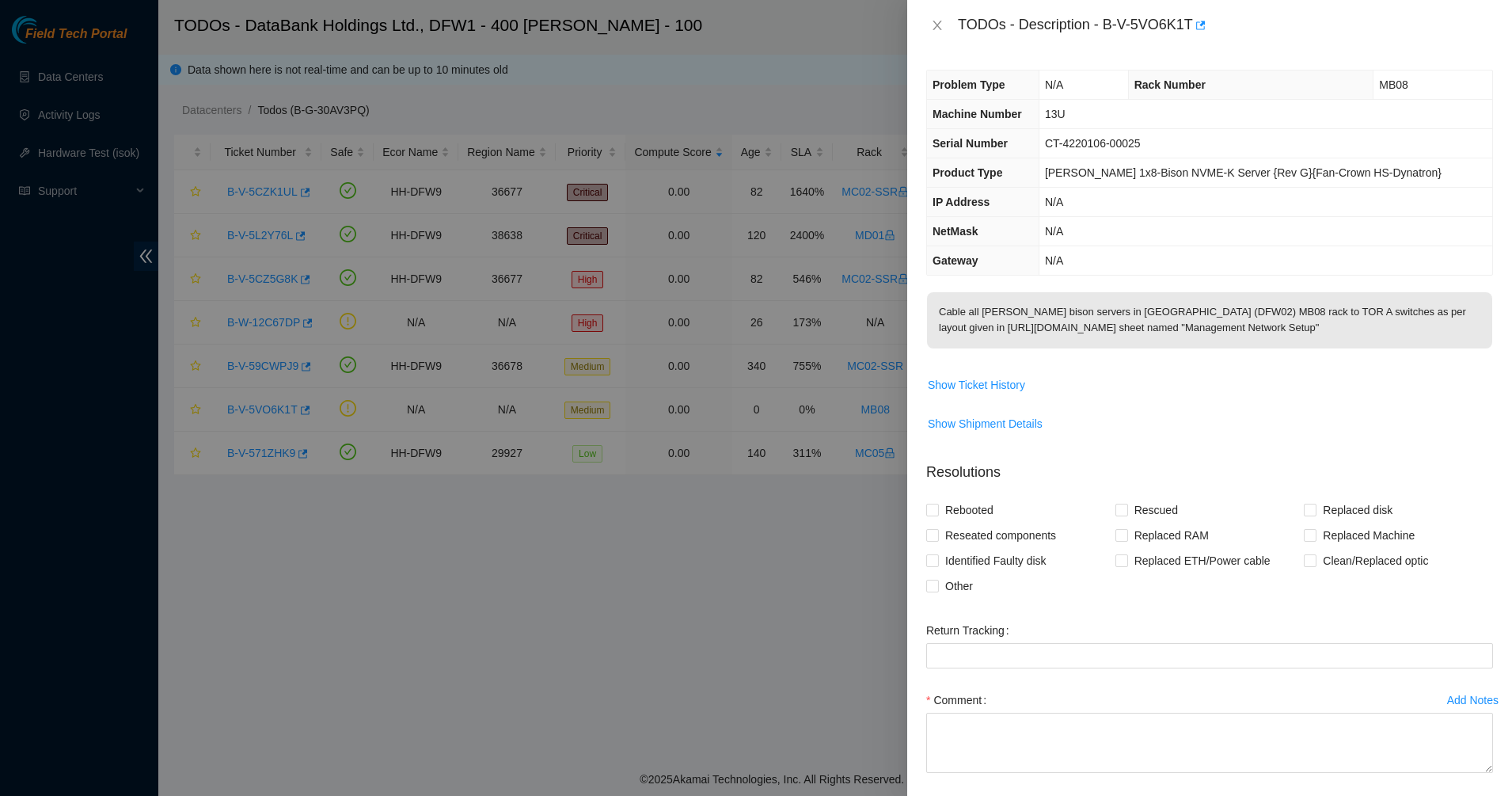
click at [1119, 334] on p "Cable all ciara bison servers in Dallas (DFW02) MB08 rack to TOR A switches as …" at bounding box center [1209, 320] width 565 height 56
click at [1196, 330] on p "Cable all ciara bison servers in Dallas (DFW02) MB08 rack to TOR A switches as …" at bounding box center [1209, 320] width 565 height 56
click at [1252, 324] on p "Cable all ciara bison servers in Dallas (DFW02) MB08 rack to TOR A switches as …" at bounding box center [1209, 320] width 565 height 56
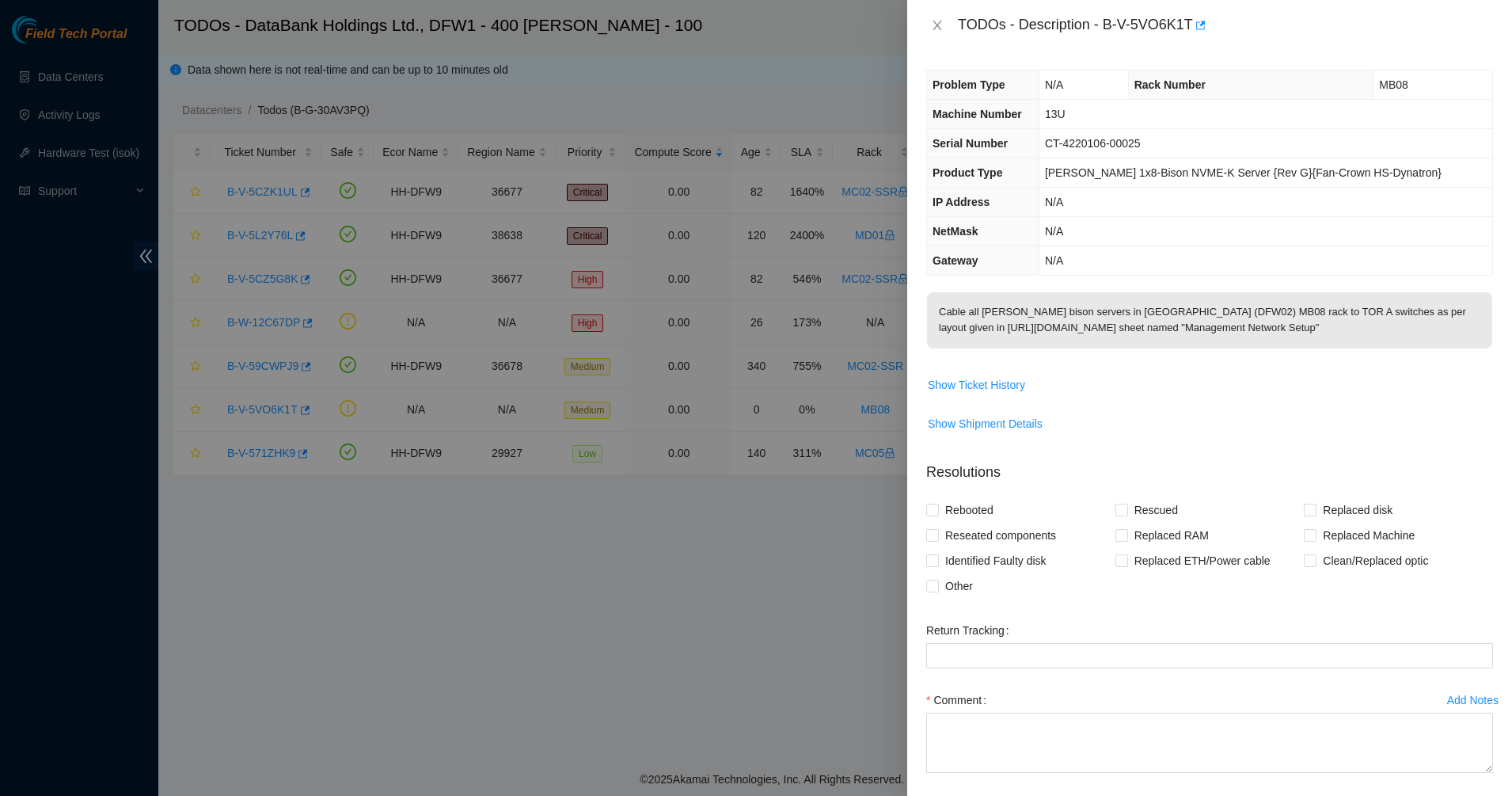
drag, startPoint x: 1297, startPoint y: 345, endPoint x: 955, endPoint y: 199, distance: 371.9
click at [955, 199] on div "Problem Type N/A Rack Number MB08 Machine Number 13U Serial Number CT-4220106-0…" at bounding box center [1209, 423] width 604 height 745
click at [955, 199] on span "IP Address" at bounding box center [961, 202] width 57 height 13
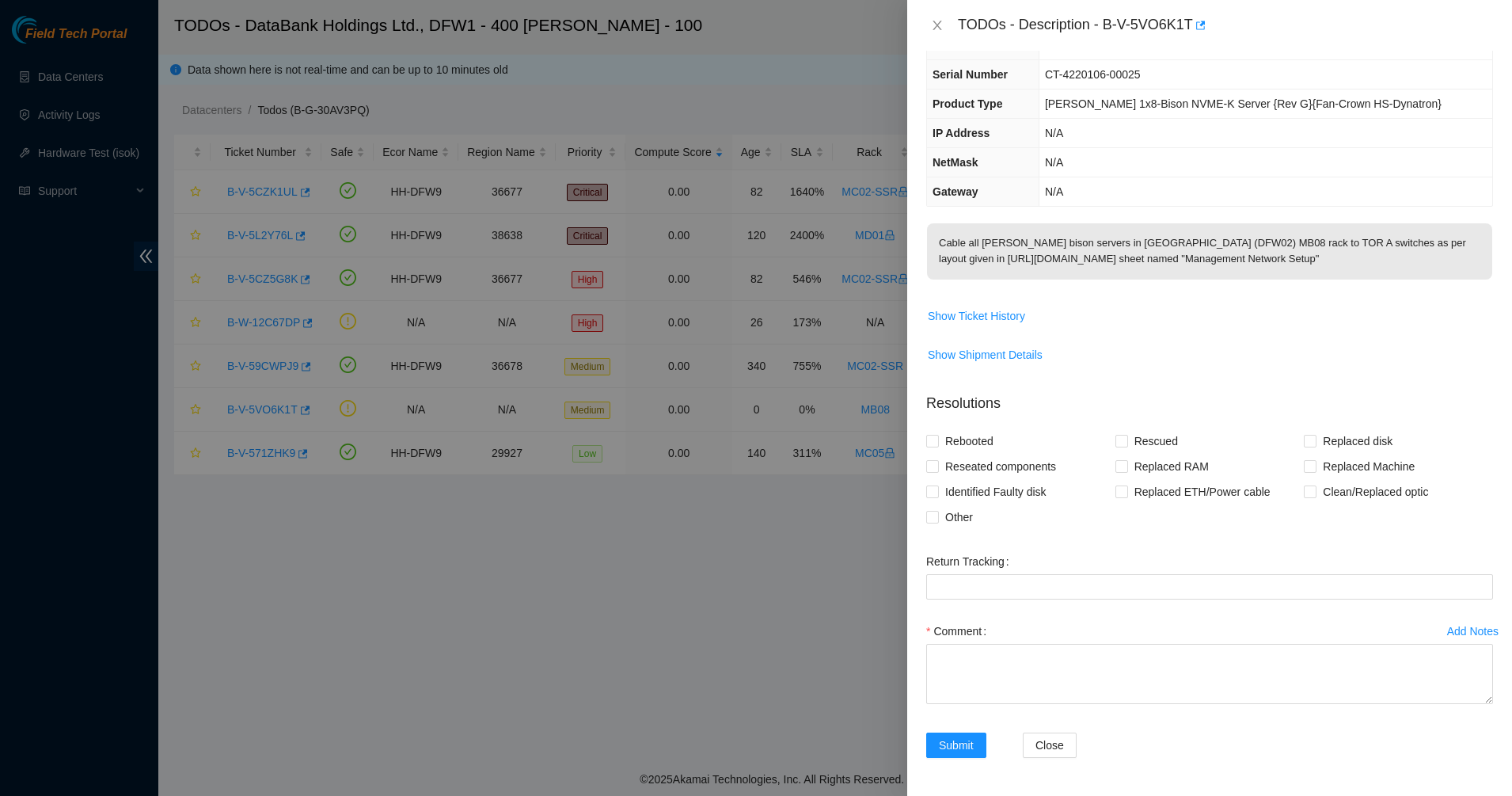
click at [1005, 529] on div "Other" at bounding box center [1021, 517] width 190 height 25
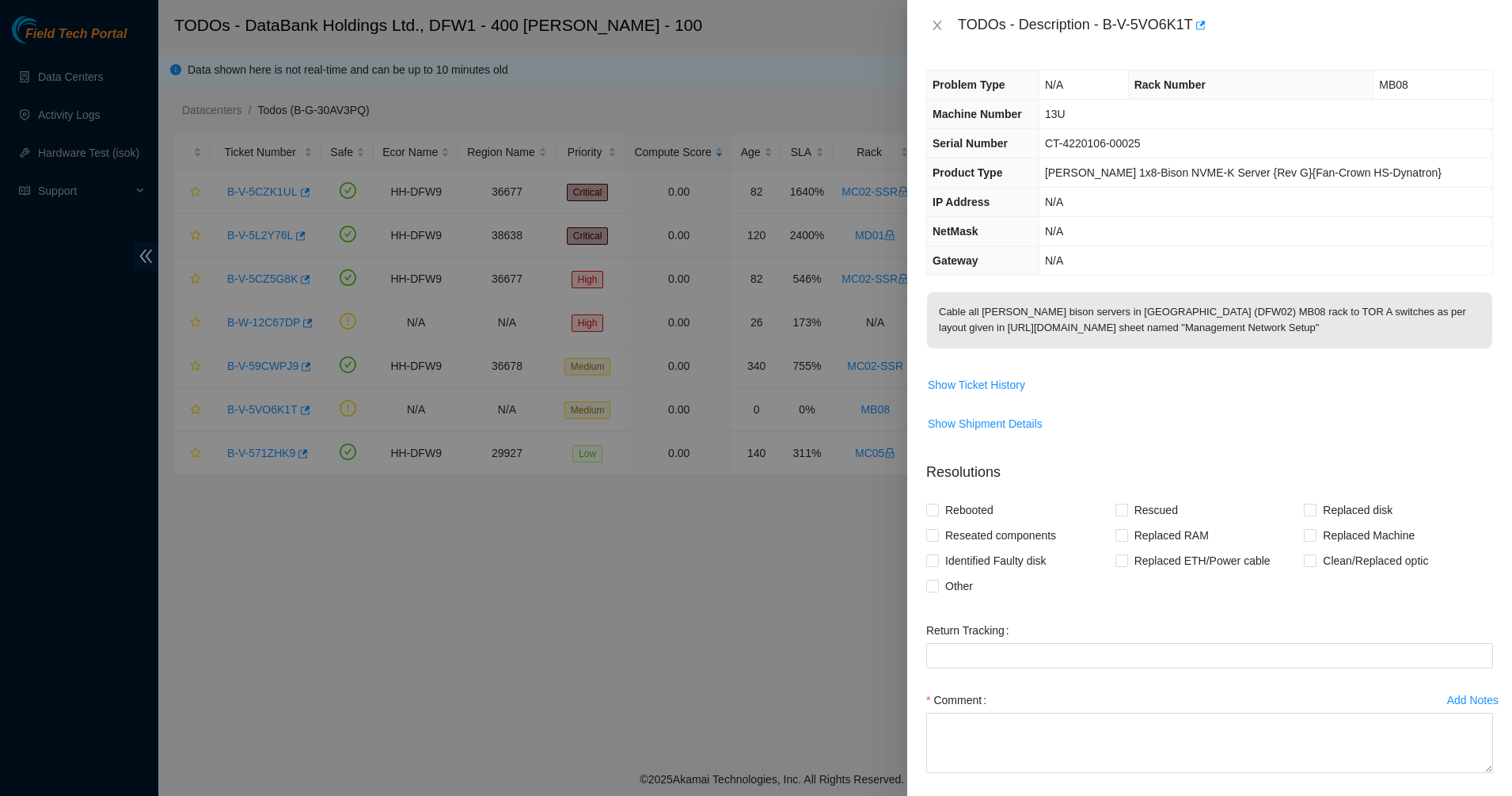
click at [1051, 320] on p "Cable all ciara bison servers in Dallas (DFW02) MB08 rack to TOR A switches as …" at bounding box center [1209, 320] width 565 height 56
click at [1155, 295] on p "Cable all ciara bison servers in Dallas (DFW02) MB08 rack to TOR A switches as …" at bounding box center [1209, 320] width 565 height 56
click at [935, 30] on icon "close" at bounding box center [937, 25] width 13 height 13
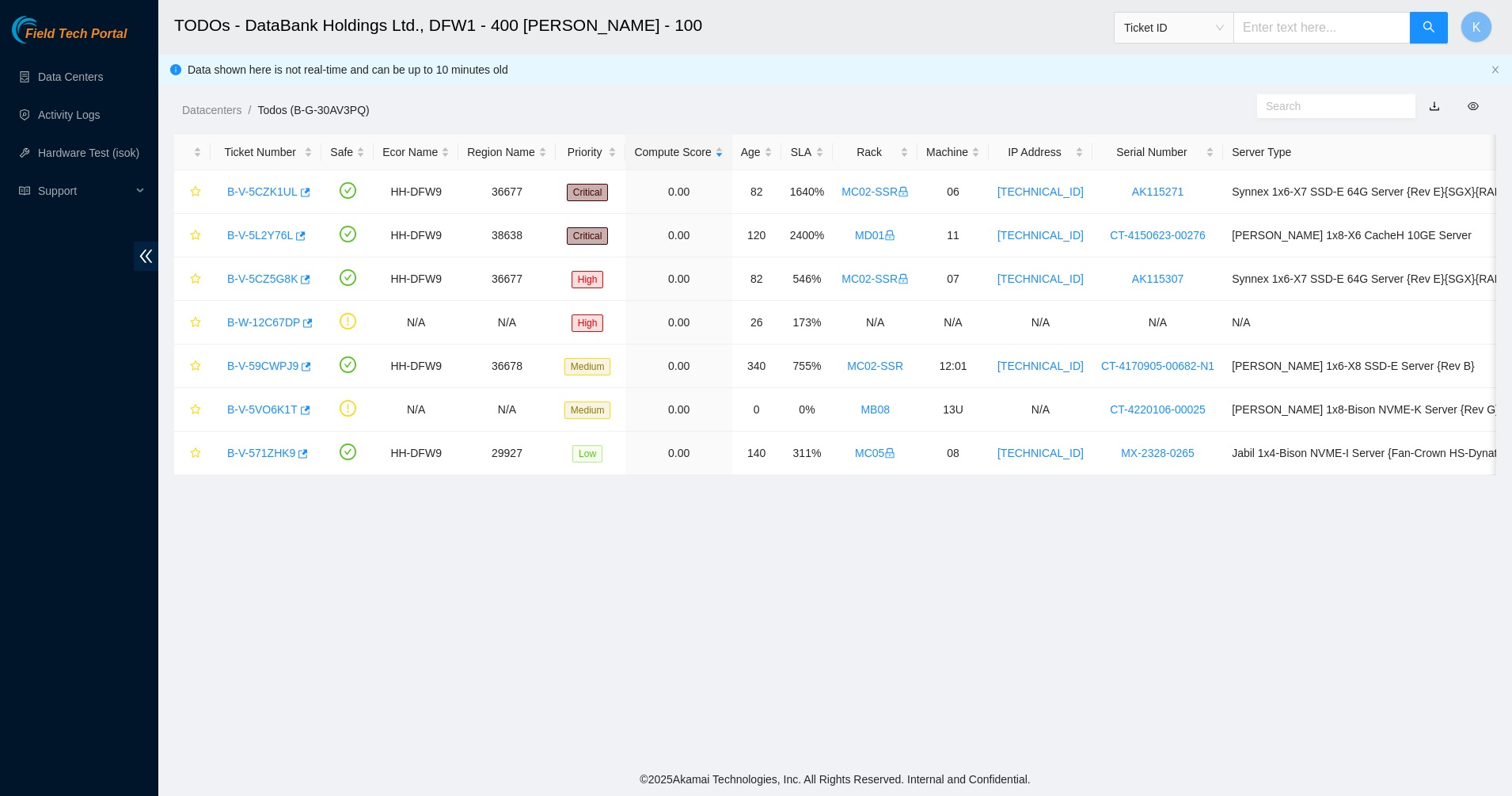
click at [950, 572] on main "TODOs - DataBank Holdings Ltd., DFW1 - 400 S. Akard - 100 Ticket ID K Data show…" at bounding box center [835, 381] width 1354 height 762
